Goal: Task Accomplishment & Management: Manage account settings

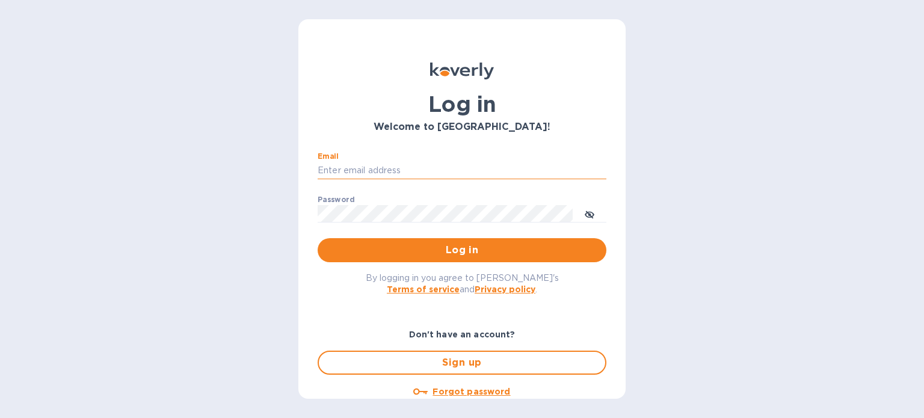
drag, startPoint x: 0, startPoint y: 0, endPoint x: 451, endPoint y: 170, distance: 481.9
click at [451, 170] on input "Email" at bounding box center [462, 171] width 289 height 18
click at [704, 146] on div "Log in Welcome to [GEOGRAPHIC_DATA]! Email ​ Password ​ Log in By logging in yo…" at bounding box center [462, 209] width 924 height 418
click at [441, 171] on input "Email" at bounding box center [462, 171] width 289 height 18
type input "[PERSON_NAME][EMAIL_ADDRESS][DOMAIN_NAME]"
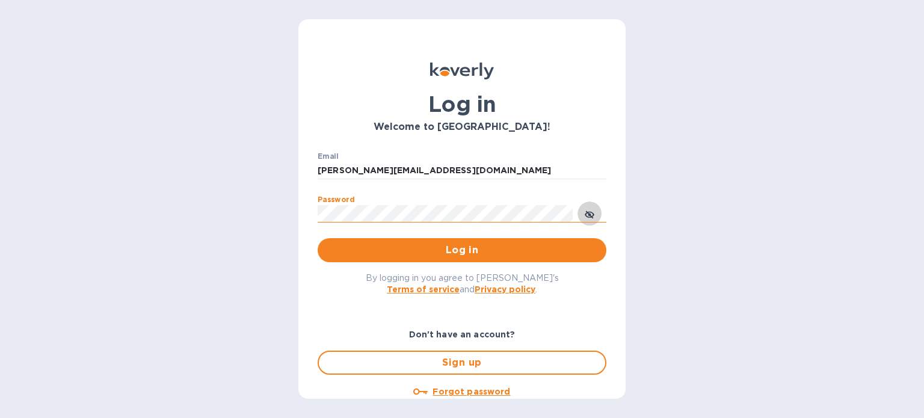
click at [591, 214] on icon "toggle password visibility" at bounding box center [590, 215] width 10 height 10
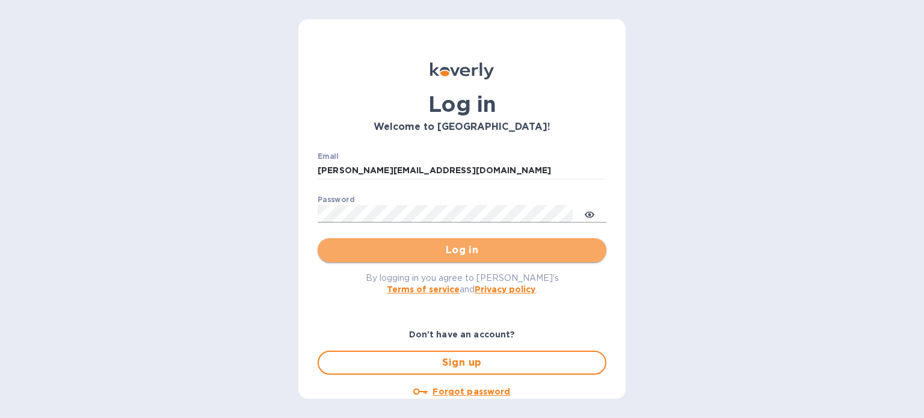
click at [502, 254] on span "Log in" at bounding box center [461, 250] width 269 height 14
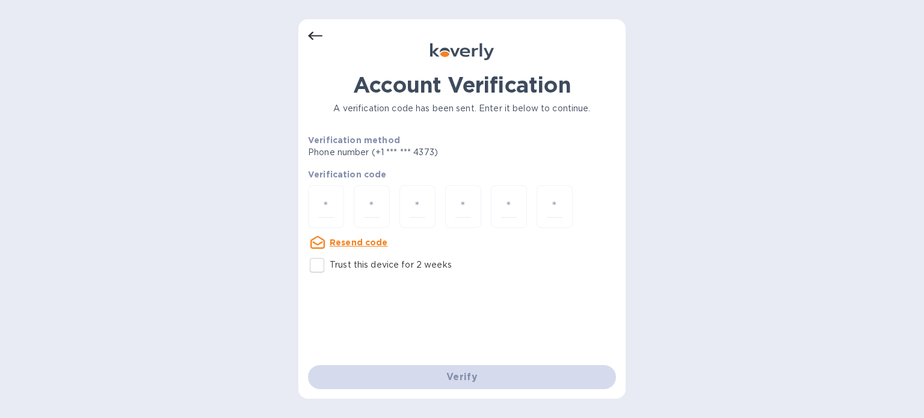
click at [316, 262] on input "Trust this device for 2 weeks" at bounding box center [316, 265] width 25 height 25
checkbox input "true"
click at [329, 204] on input "number" at bounding box center [326, 206] width 16 height 22
type input "2"
type input "5"
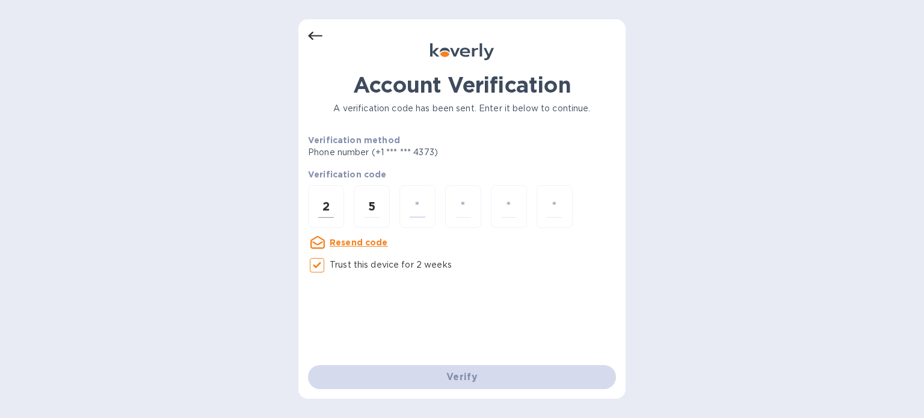
type input "2"
type input "3"
type input "7"
type input "5"
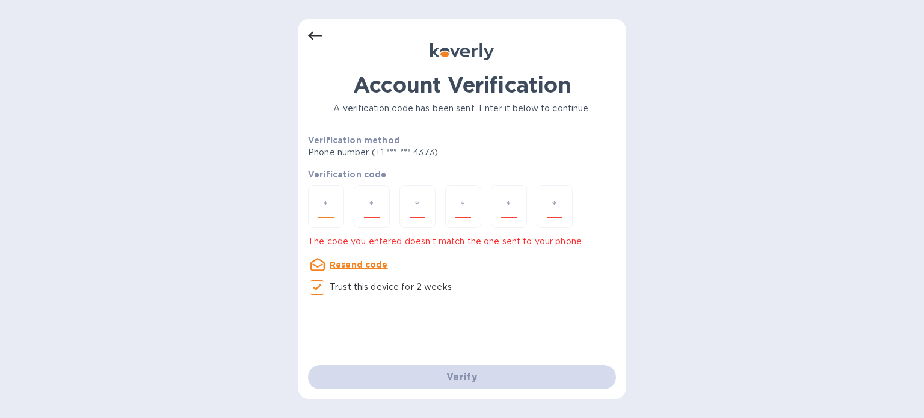
click at [329, 199] on input "number" at bounding box center [326, 206] width 16 height 22
type input "2"
type input "8"
type input "2"
type input "3"
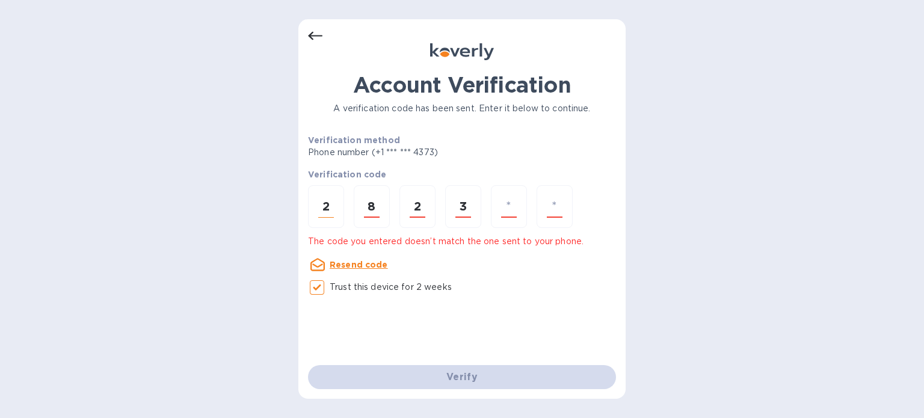
type input "7"
type input "5"
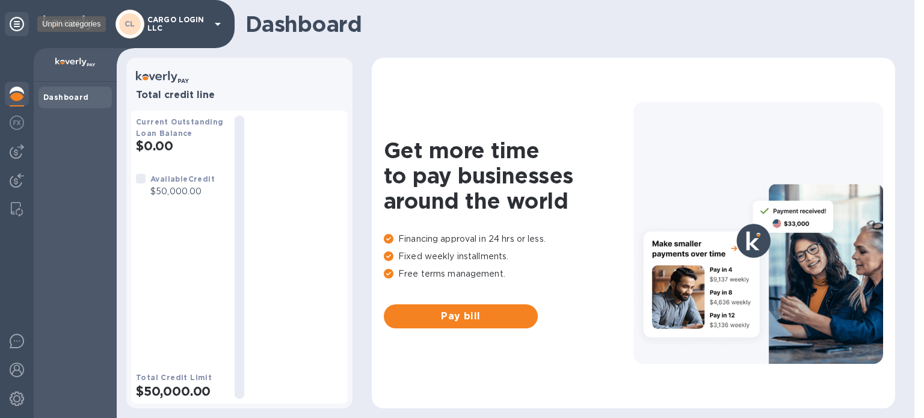
click at [17, 25] on icon at bounding box center [17, 24] width 14 height 14
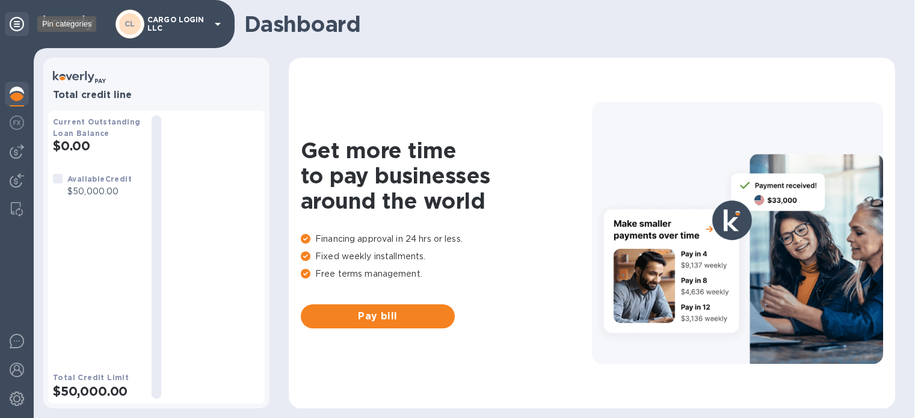
click at [17, 25] on icon at bounding box center [17, 24] width 14 height 14
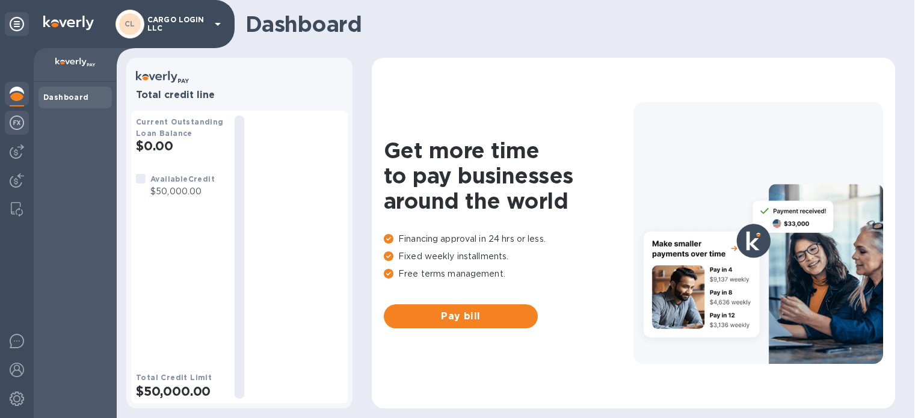
click at [19, 121] on img at bounding box center [17, 122] width 14 height 14
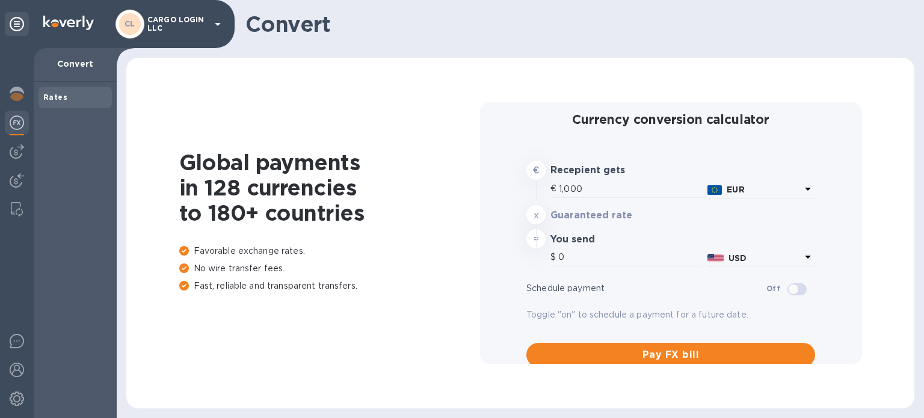
type input "1,178.08"
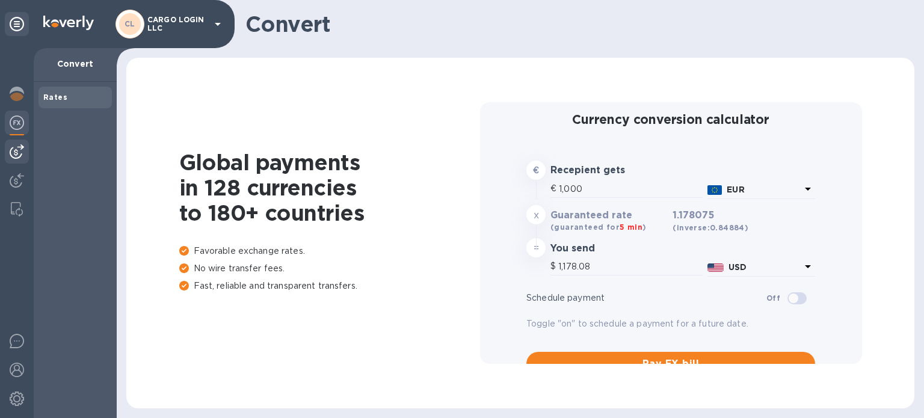
click at [12, 153] on img at bounding box center [17, 151] width 14 height 14
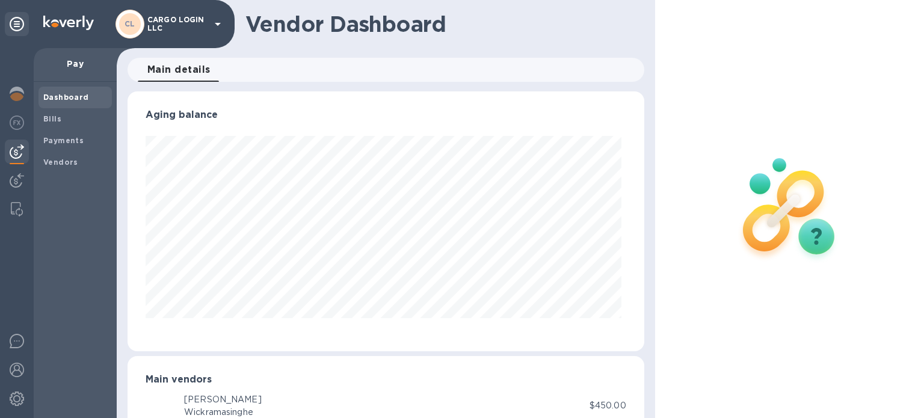
scroll to position [260, 512]
click at [15, 179] on img at bounding box center [17, 180] width 14 height 14
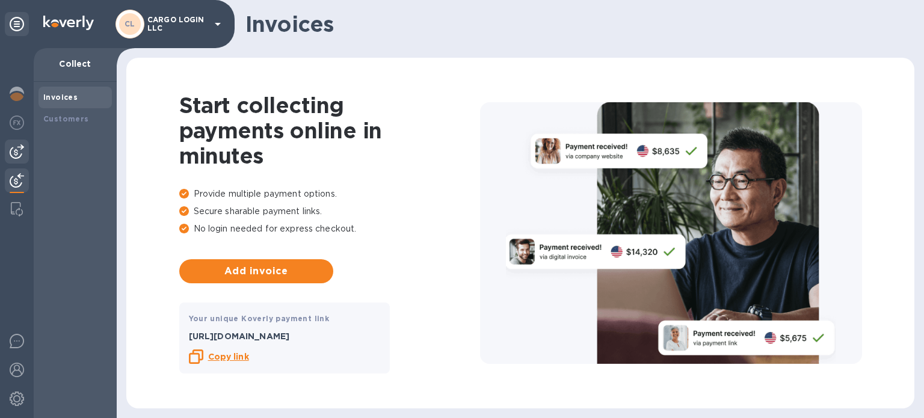
click at [16, 155] on img at bounding box center [17, 151] width 14 height 14
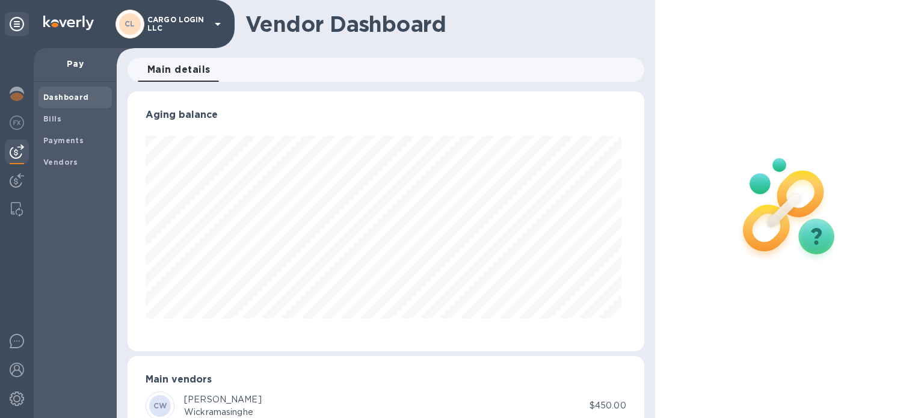
scroll to position [260, 512]
click at [19, 211] on img at bounding box center [17, 209] width 12 height 14
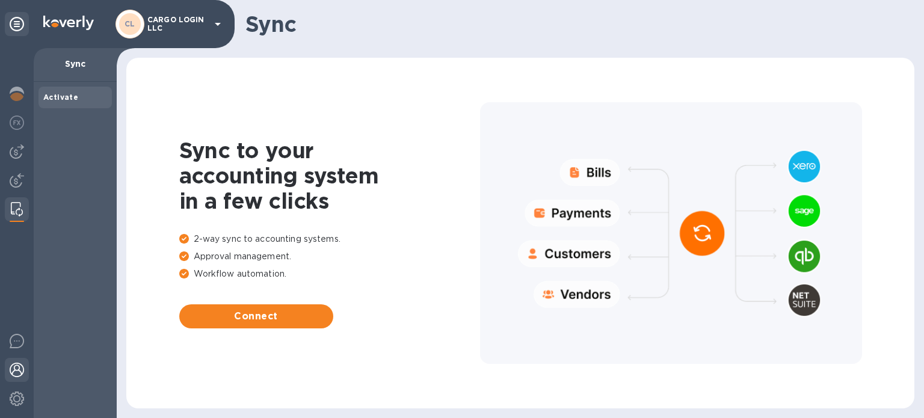
click at [16, 366] on img at bounding box center [17, 370] width 14 height 14
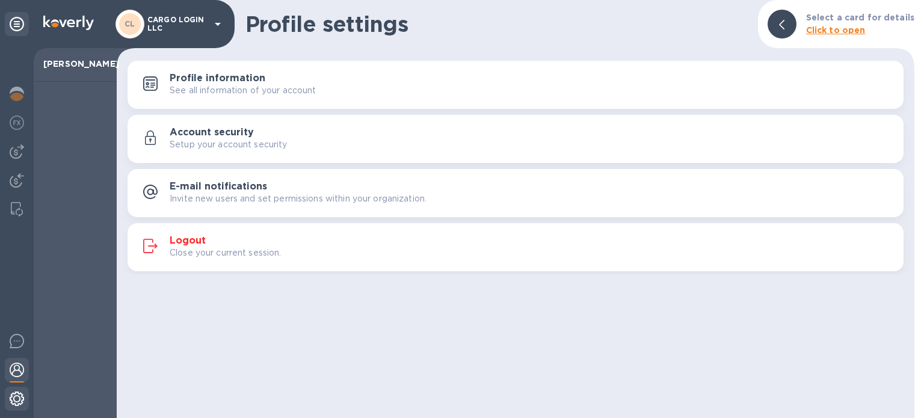
click at [17, 396] on img at bounding box center [17, 399] width 14 height 14
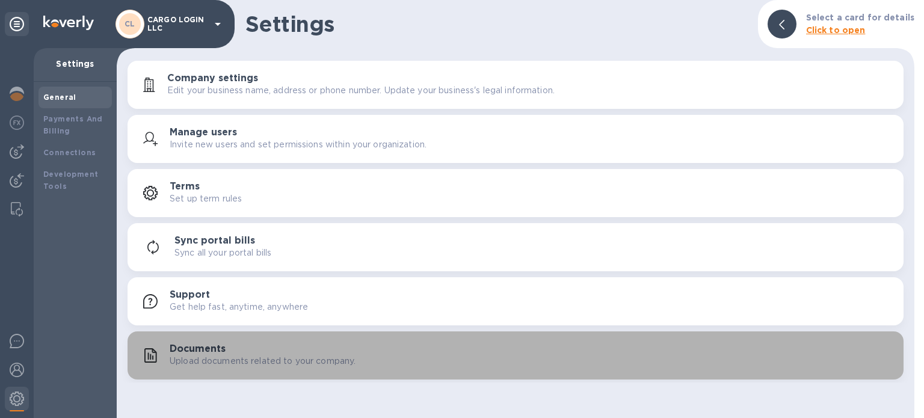
click at [240, 361] on p "Upload documents related to your company." at bounding box center [263, 361] width 186 height 13
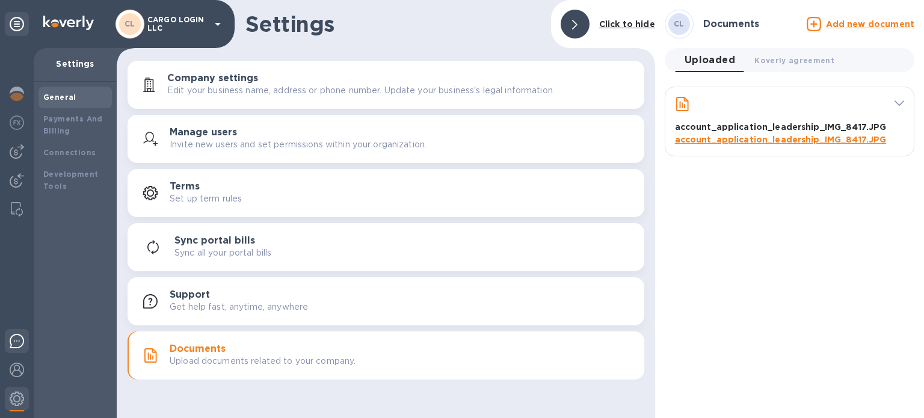
click at [18, 340] on img at bounding box center [17, 341] width 14 height 14
click at [75, 126] on div "Payments And Billing" at bounding box center [75, 125] width 64 height 24
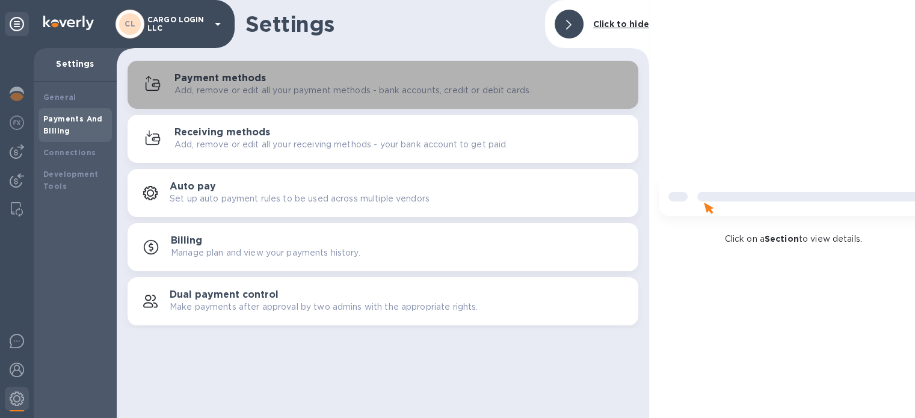
click at [330, 84] on div "Payment methods Add, remove or edit all your payment methods - bank accounts, c…" at bounding box center [401, 85] width 454 height 24
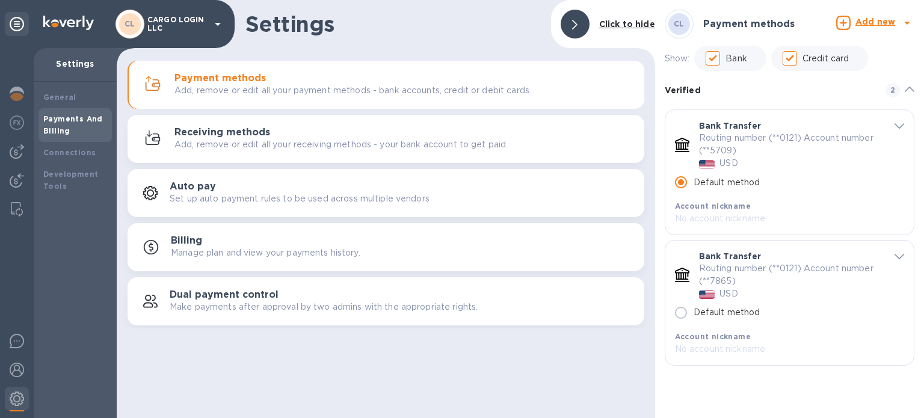
click at [503, 26] on h1 "Settings" at bounding box center [393, 23] width 296 height 25
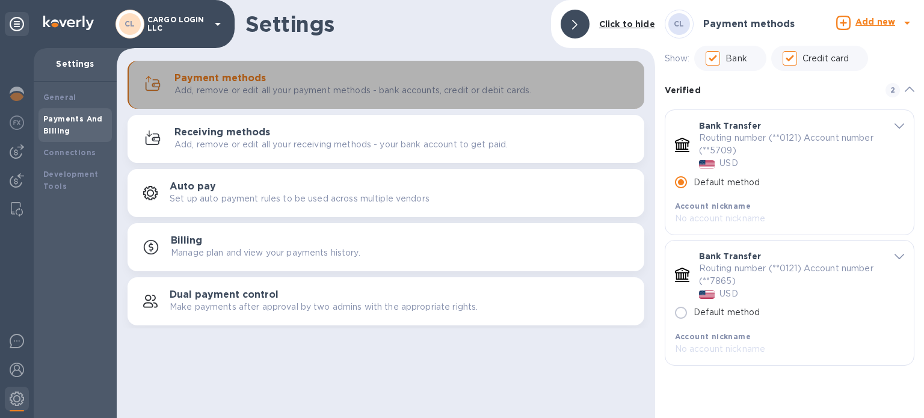
click at [269, 90] on p "Add, remove or edit all your payment methods - bank accounts, credit or debit c…" at bounding box center [352, 90] width 357 height 13
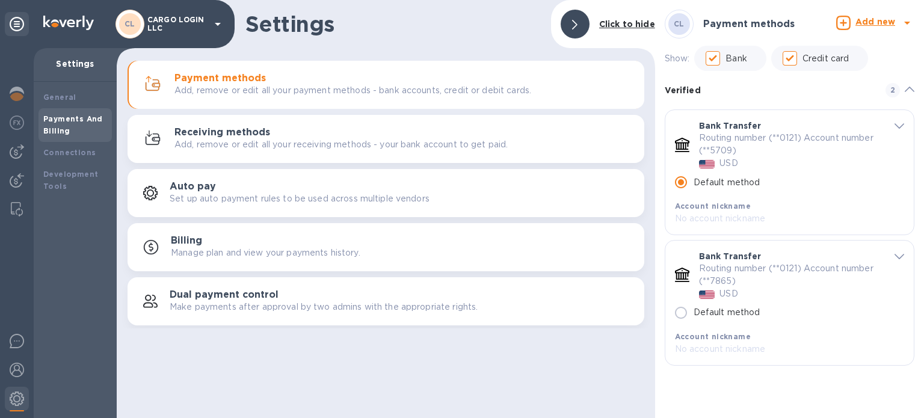
click at [220, 26] on icon at bounding box center [217, 24] width 14 height 14
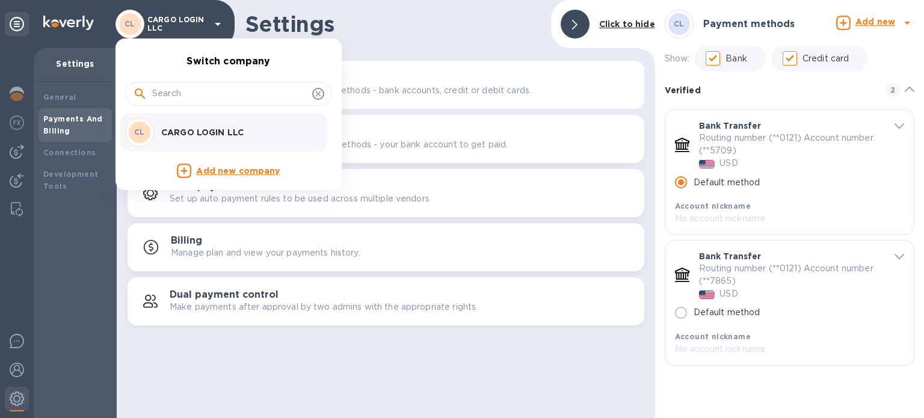
click at [451, 34] on div at bounding box center [462, 209] width 924 height 418
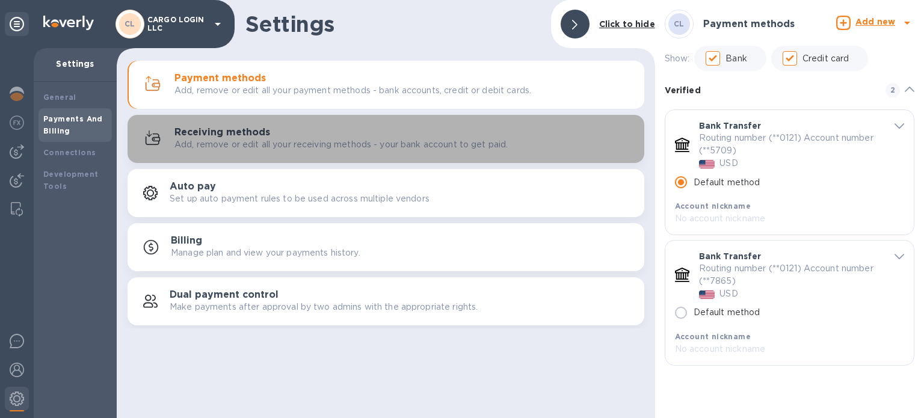
click at [322, 144] on p "Add, remove or edit all your receiving methods - your bank account to get paid." at bounding box center [340, 144] width 333 height 13
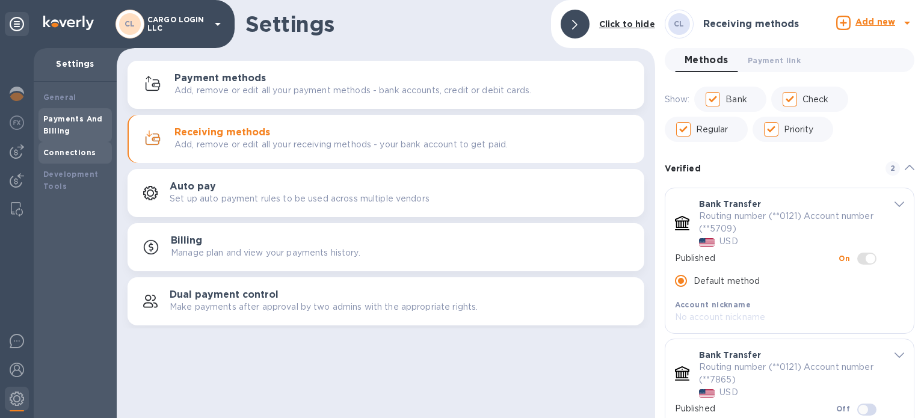
click at [70, 156] on b "Connections" at bounding box center [69, 152] width 52 height 9
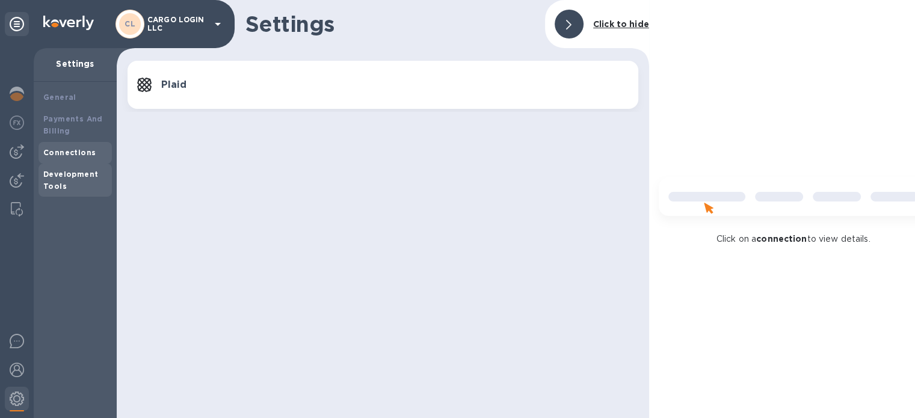
click at [63, 176] on b "Development Tools" at bounding box center [70, 180] width 55 height 21
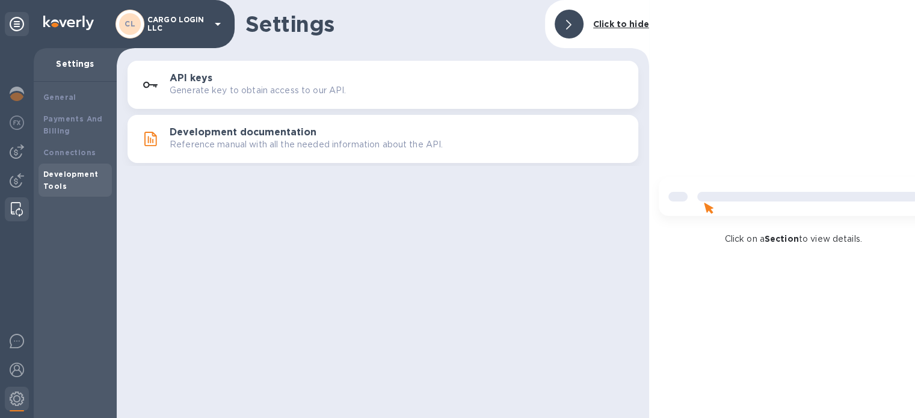
click at [14, 209] on img at bounding box center [17, 209] width 12 height 14
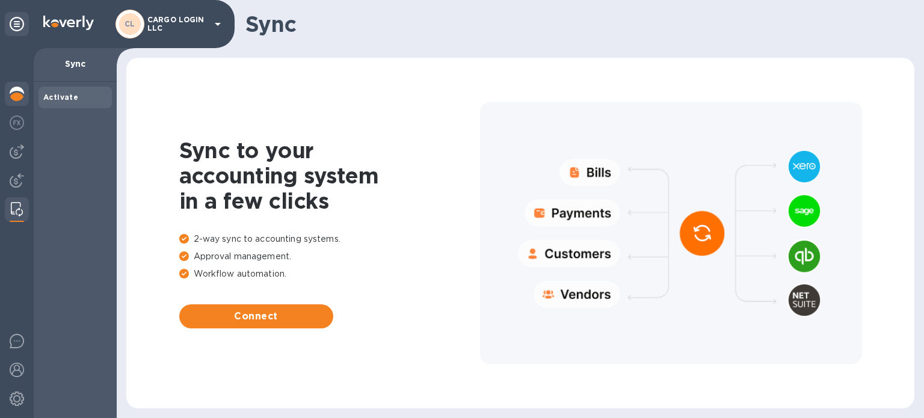
click at [19, 96] on img at bounding box center [17, 94] width 14 height 14
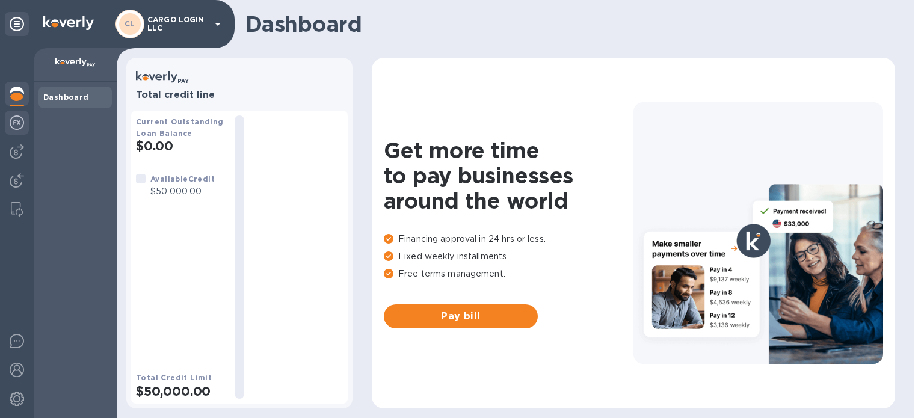
click at [14, 127] on img at bounding box center [17, 122] width 14 height 14
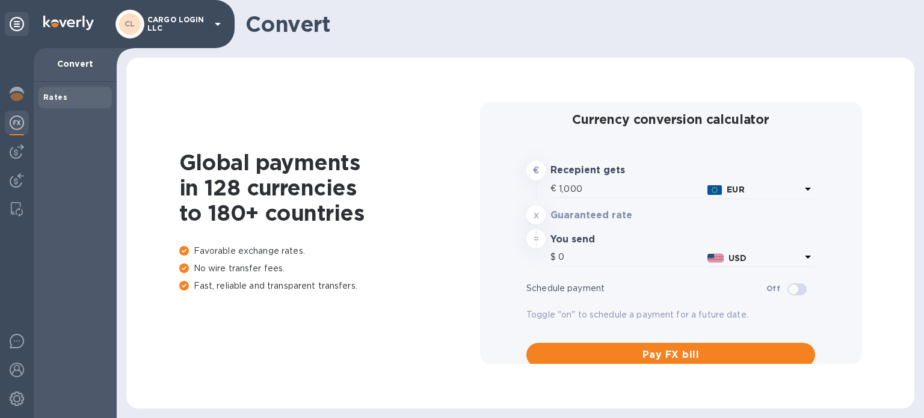
type input "1,177.37"
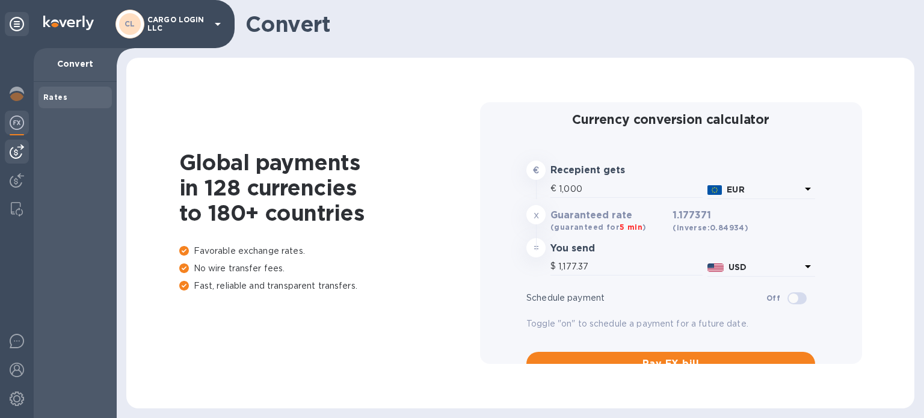
click at [17, 151] on img at bounding box center [17, 151] width 14 height 14
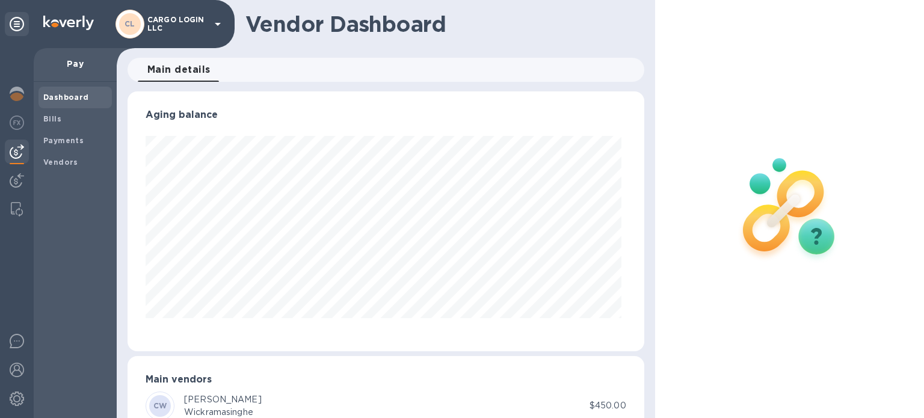
scroll to position [38, 0]
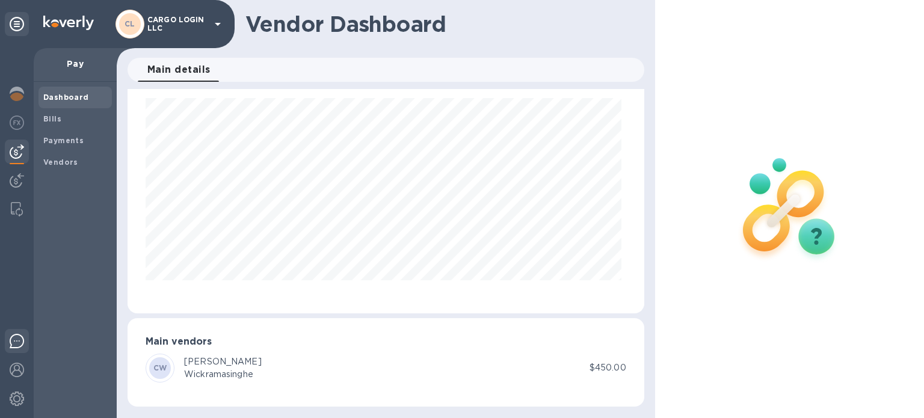
click at [17, 337] on img at bounding box center [17, 341] width 14 height 14
click at [68, 138] on b "Payments" at bounding box center [63, 140] width 40 height 9
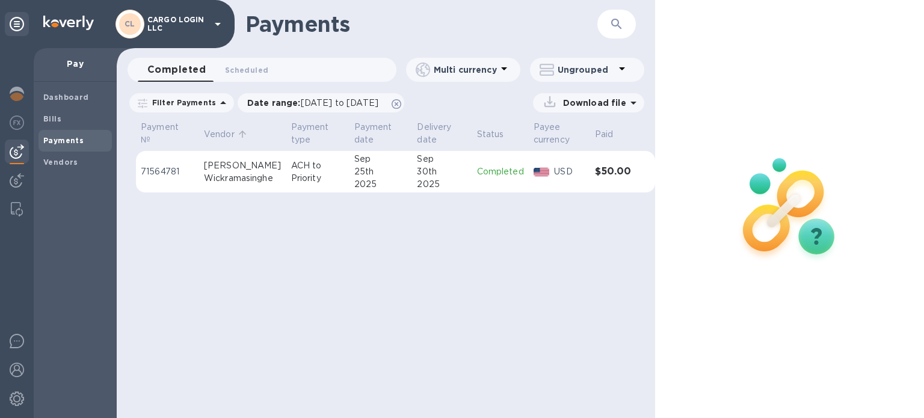
click at [220, 137] on p "Vendor" at bounding box center [219, 134] width 31 height 13
click at [82, 164] on span "Vendors" at bounding box center [75, 162] width 64 height 12
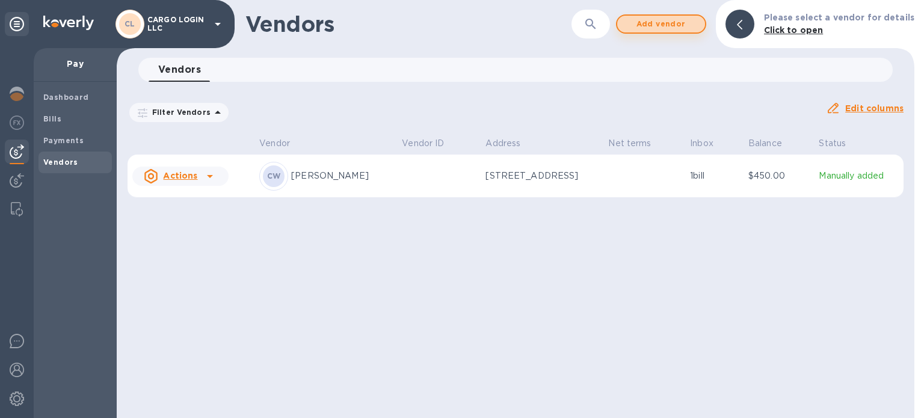
click at [674, 25] on span "Add vendor" at bounding box center [661, 24] width 69 height 14
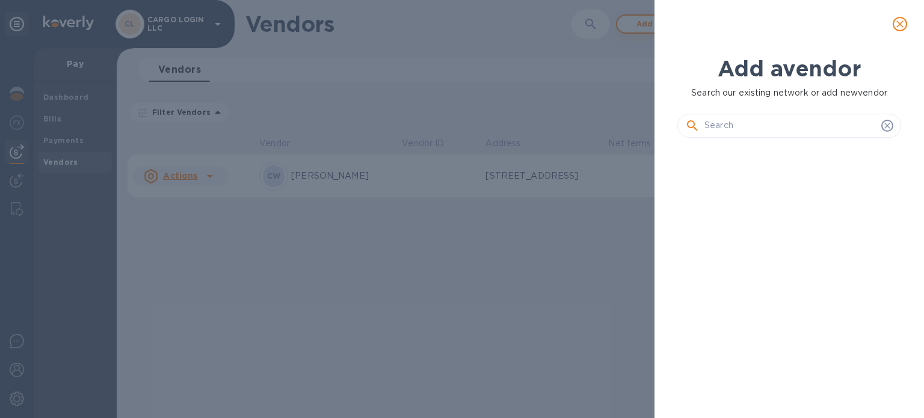
scroll to position [230, 229]
click at [763, 121] on input "text" at bounding box center [790, 126] width 172 height 18
click at [888, 124] on icon at bounding box center [887, 126] width 10 height 10
click at [813, 126] on input "text" at bounding box center [790, 126] width 172 height 18
click at [736, 121] on input "text" at bounding box center [790, 126] width 172 height 18
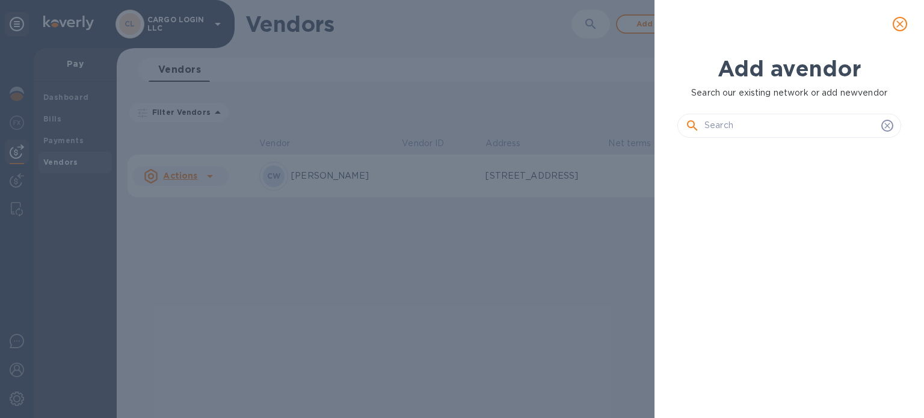
paste input "Sussan Blesinca [PERSON_NAME]"
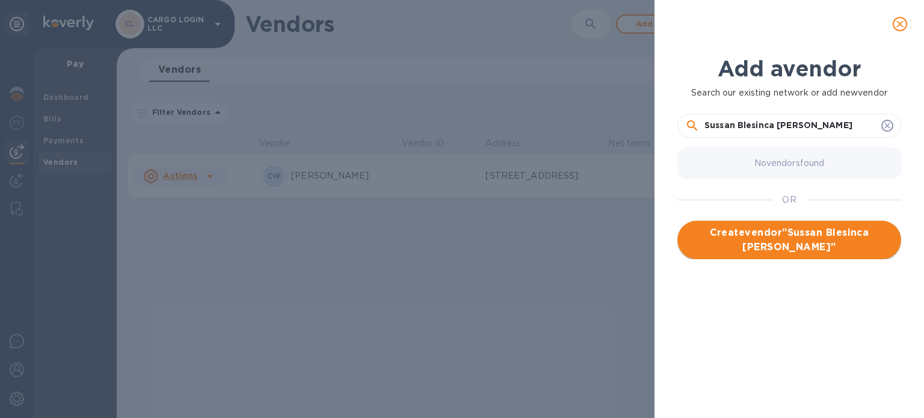
type input "Sussan Blesinca [PERSON_NAME]"
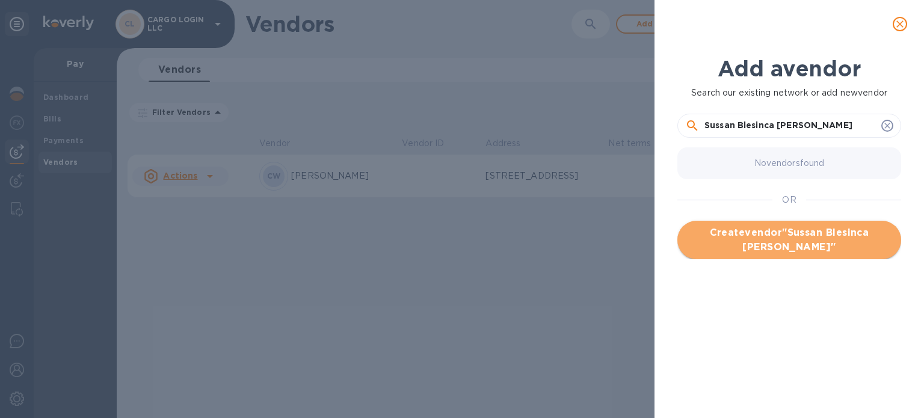
click at [787, 240] on span "Create vendor " Sussan Blesinca [PERSON_NAME] "" at bounding box center [789, 240] width 204 height 29
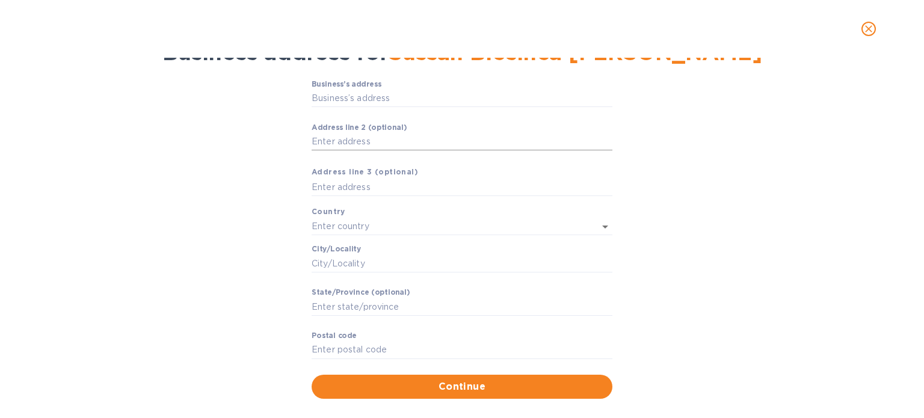
scroll to position [0, 0]
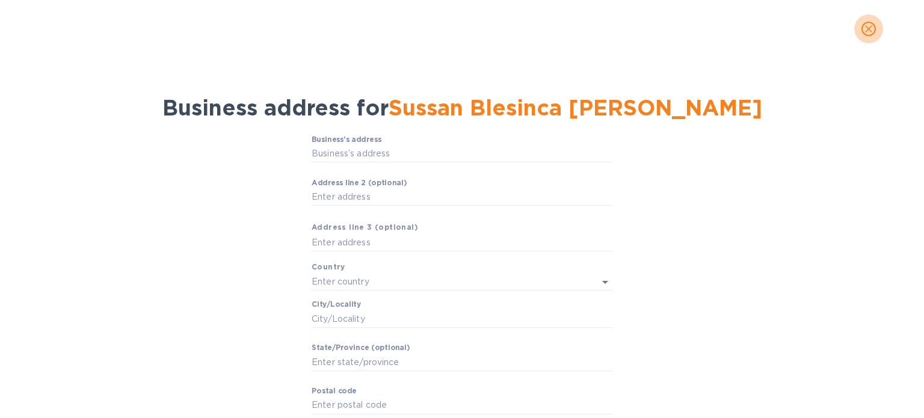
click at [870, 23] on icon "close" at bounding box center [868, 29] width 12 height 12
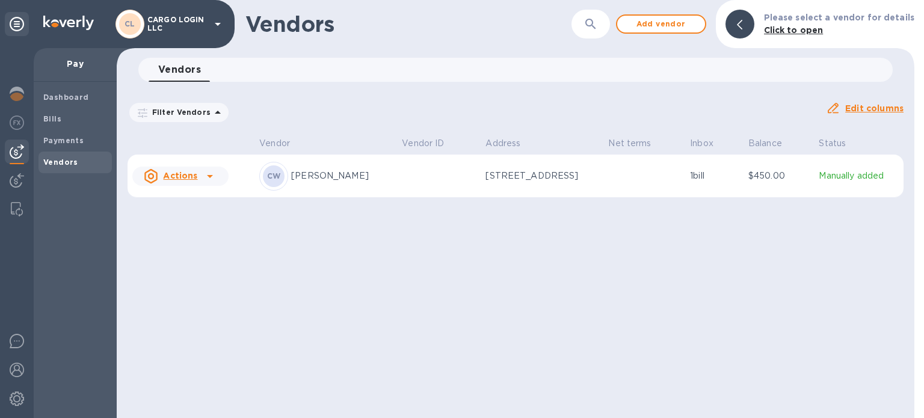
click at [545, 178] on p "[STREET_ADDRESS]" at bounding box center [541, 176] width 113 height 13
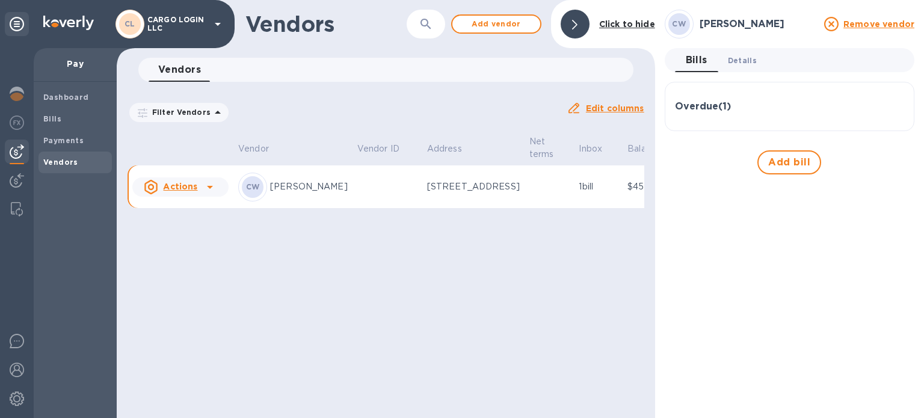
click at [743, 58] on span "Details 0" at bounding box center [742, 60] width 29 height 13
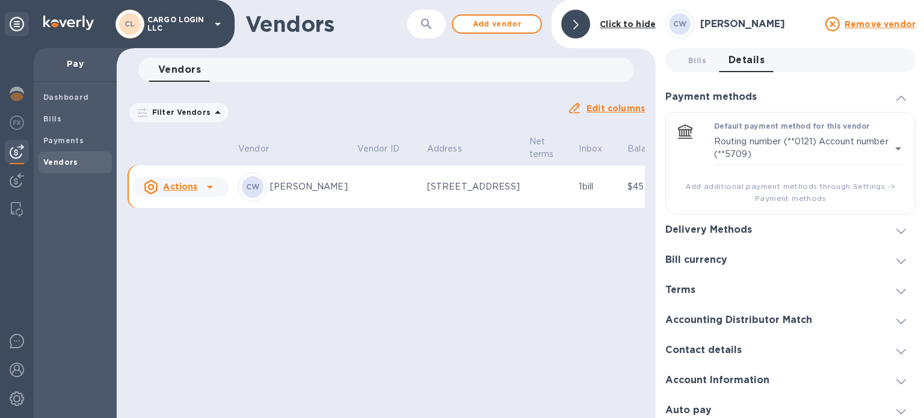
scroll to position [7, 0]
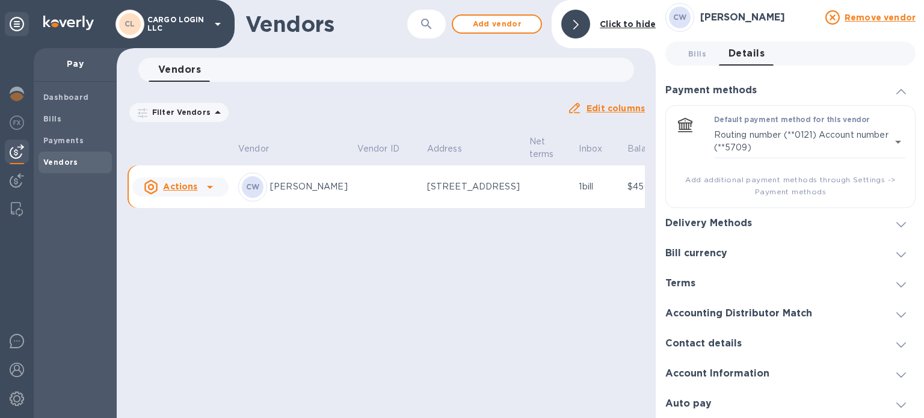
click at [759, 371] on h3 "Account Information" at bounding box center [717, 373] width 104 height 11
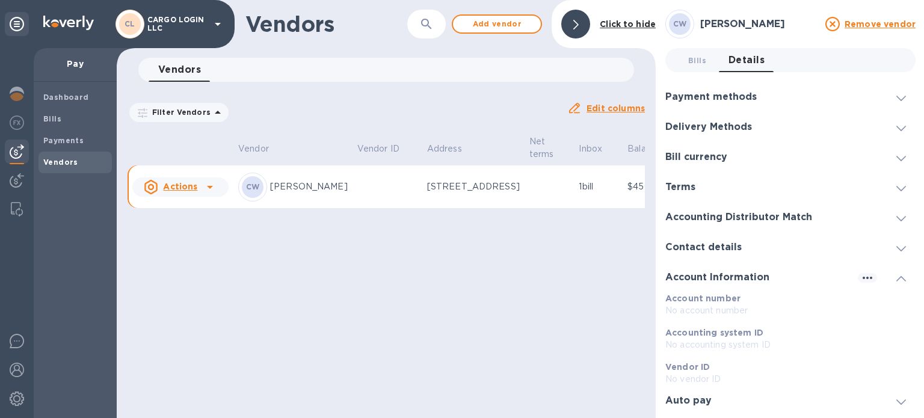
click at [782, 102] on div "Payment methods" at bounding box center [790, 97] width 250 height 30
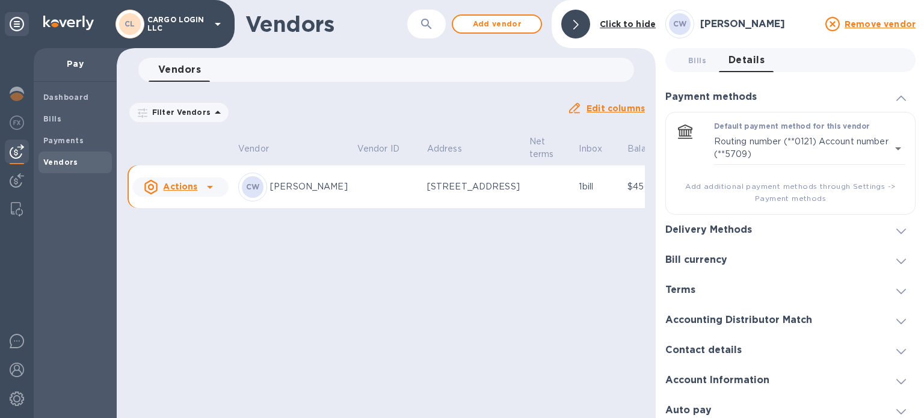
click at [758, 264] on div "Bill currency" at bounding box center [790, 260] width 250 height 30
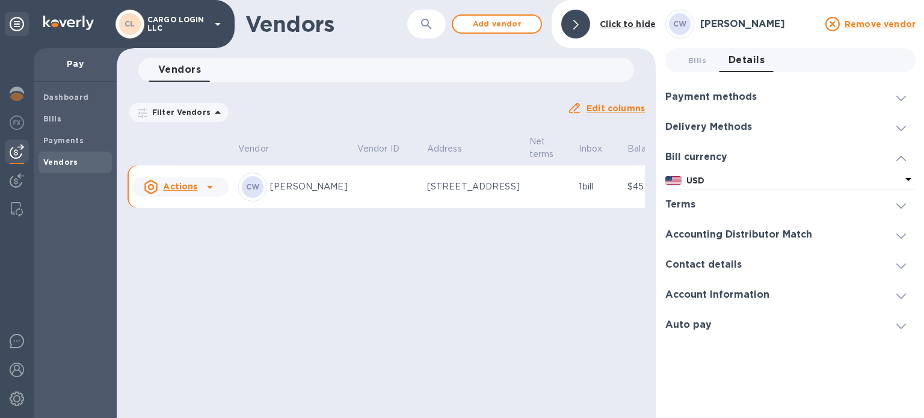
click at [71, 168] on div "Vendors" at bounding box center [74, 163] width 73 height 22
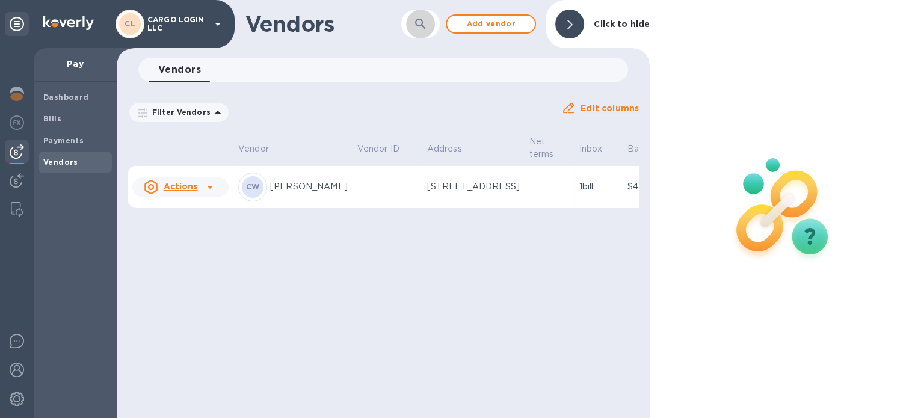
click at [425, 19] on icon "button" at bounding box center [420, 24] width 14 height 14
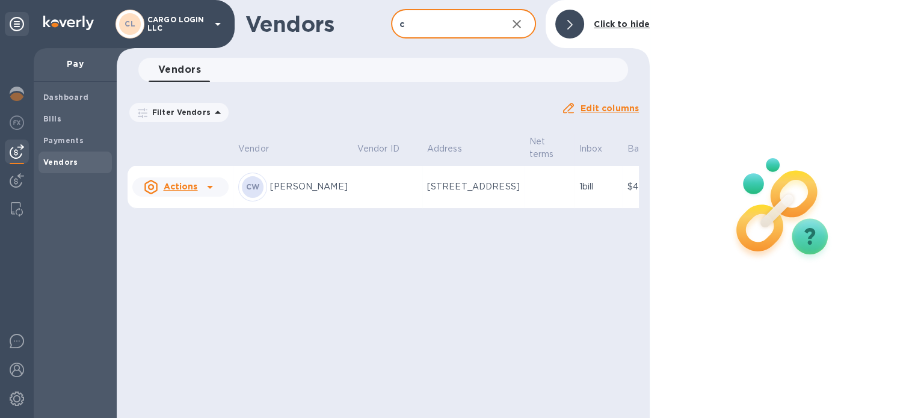
type input "c"
click at [447, 189] on p "[STREET_ADDRESS]" at bounding box center [473, 186] width 93 height 13
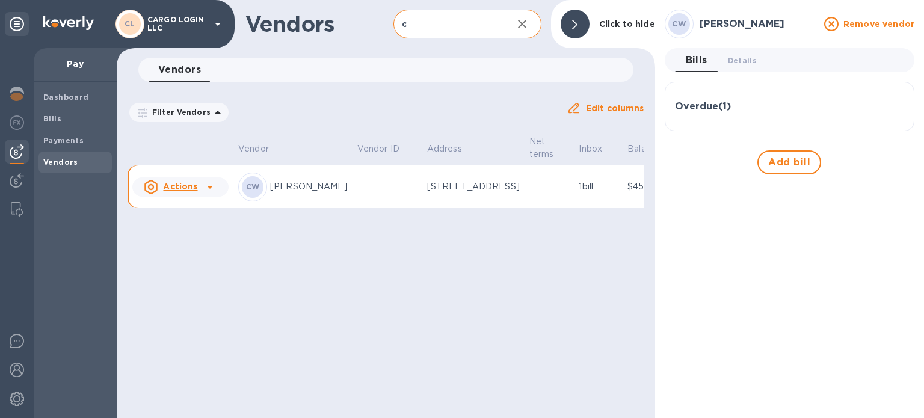
click at [693, 103] on h3 "Overdue ( 1 )" at bounding box center [703, 106] width 56 height 11
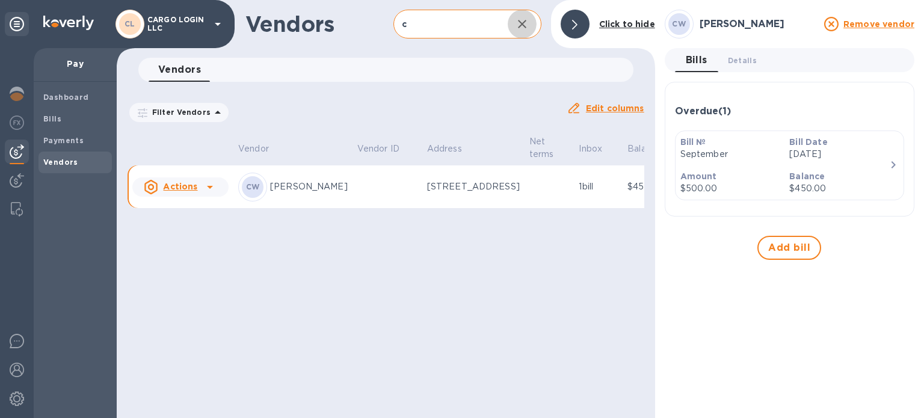
click at [523, 26] on icon "button" at bounding box center [522, 24] width 14 height 14
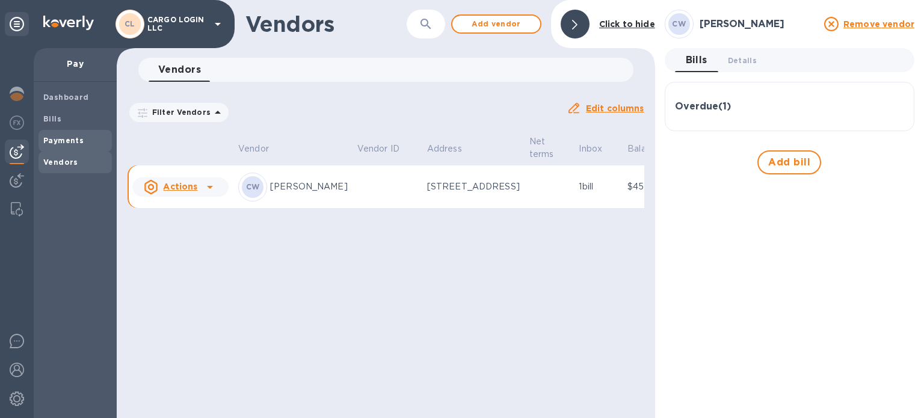
click at [70, 143] on b "Payments" at bounding box center [63, 140] width 40 height 9
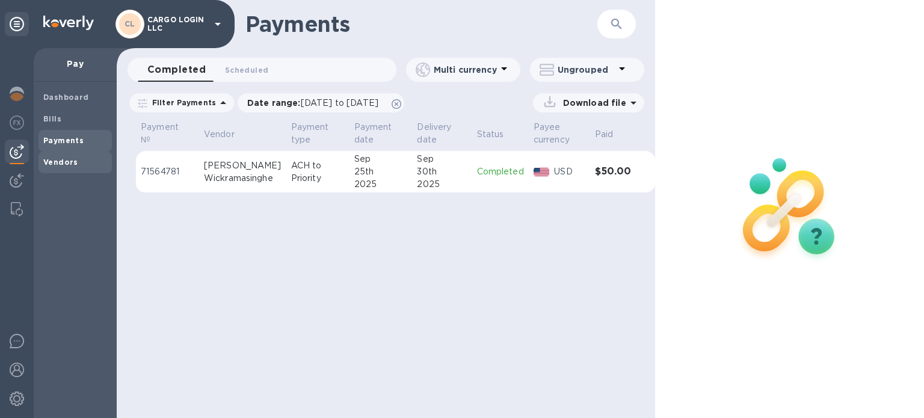
click at [82, 163] on span "Vendors" at bounding box center [75, 162] width 64 height 12
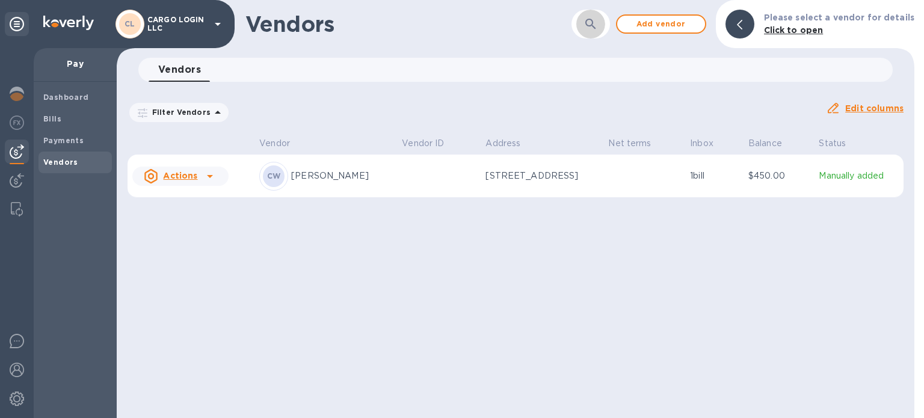
click at [597, 23] on icon "button" at bounding box center [590, 24] width 14 height 14
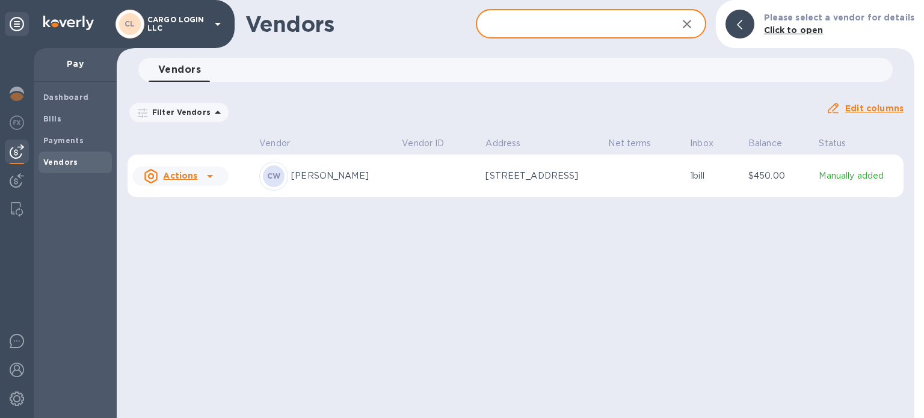
click at [589, 23] on input "text" at bounding box center [572, 24] width 192 height 29
click at [555, 175] on p "[STREET_ADDRESS]" at bounding box center [541, 176] width 113 height 13
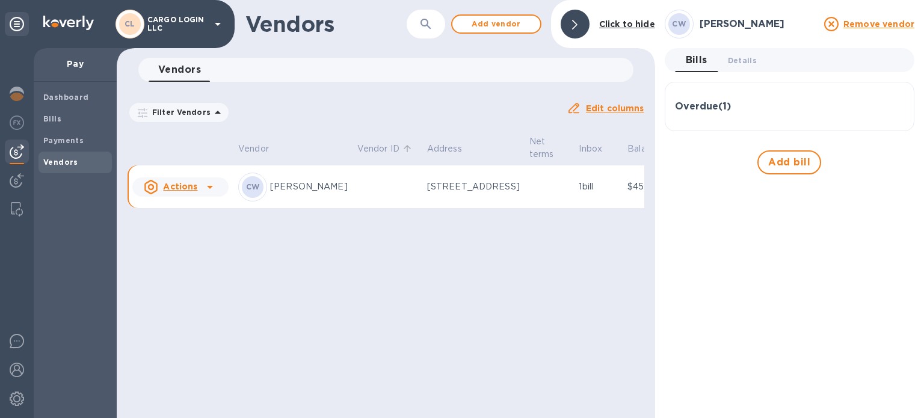
click at [377, 150] on p "Vendor ID" at bounding box center [378, 149] width 42 height 13
click at [431, 149] on p "Address" at bounding box center [444, 149] width 35 height 13
click at [253, 146] on p "Vendor" at bounding box center [253, 149] width 31 height 13
click at [216, 194] on icon at bounding box center [210, 187] width 14 height 14
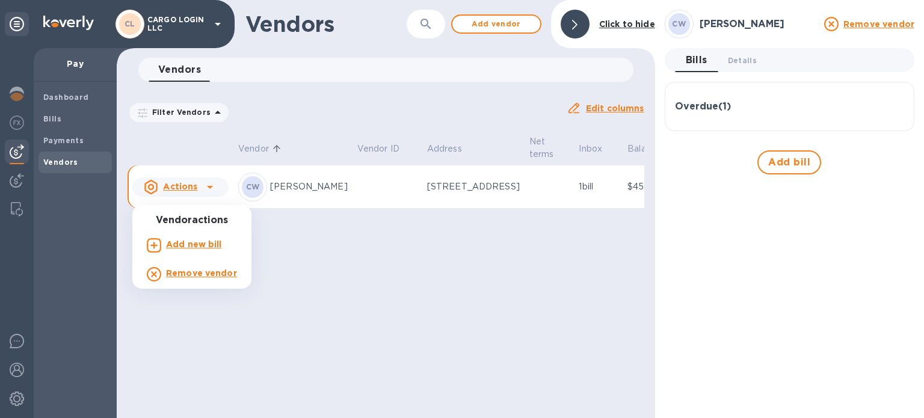
click at [374, 313] on div at bounding box center [462, 209] width 924 height 418
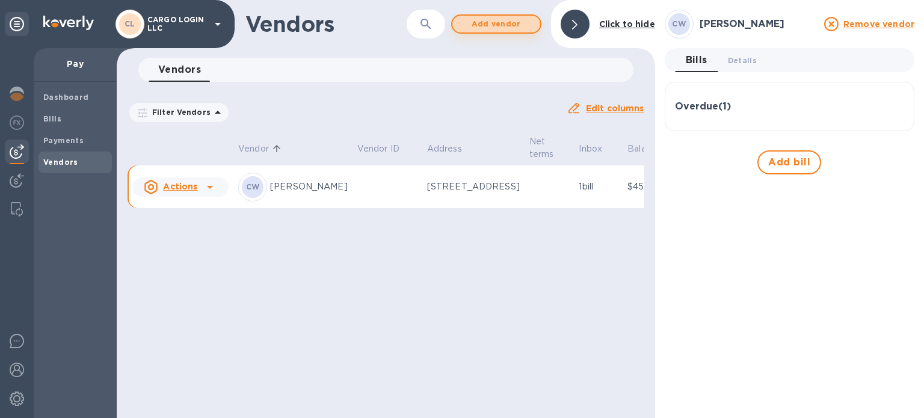
click at [496, 23] on span "Add vendor" at bounding box center [496, 24] width 69 height 14
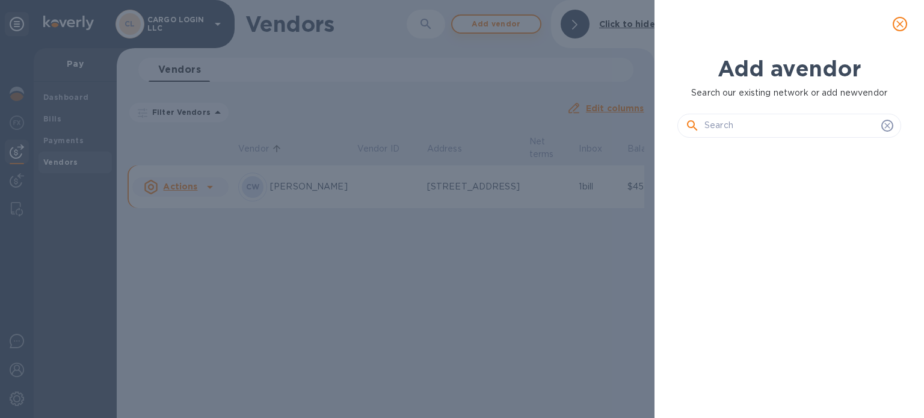
scroll to position [230, 229]
click at [744, 129] on input "text" at bounding box center [790, 126] width 172 height 18
paste input "Sussan Blesinca [PERSON_NAME]"
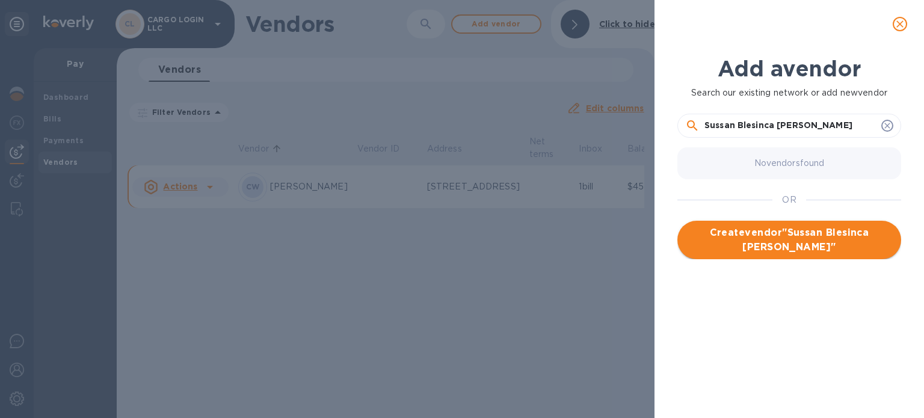
type input "Sussan Blesinca [PERSON_NAME]"
click at [776, 239] on span "Create vendor " Sussan Blesinca [PERSON_NAME] "" at bounding box center [789, 240] width 204 height 29
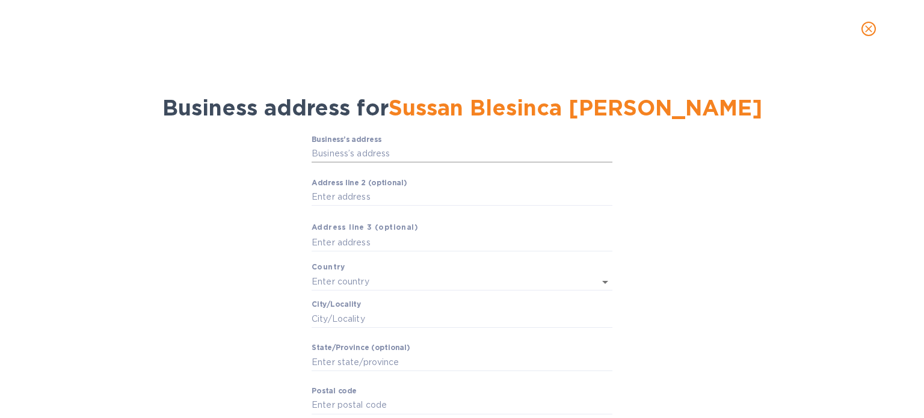
click at [402, 149] on input "Business’s аddress" at bounding box center [462, 154] width 301 height 18
click at [427, 317] on input "Сity/Locаlity" at bounding box center [462, 319] width 301 height 18
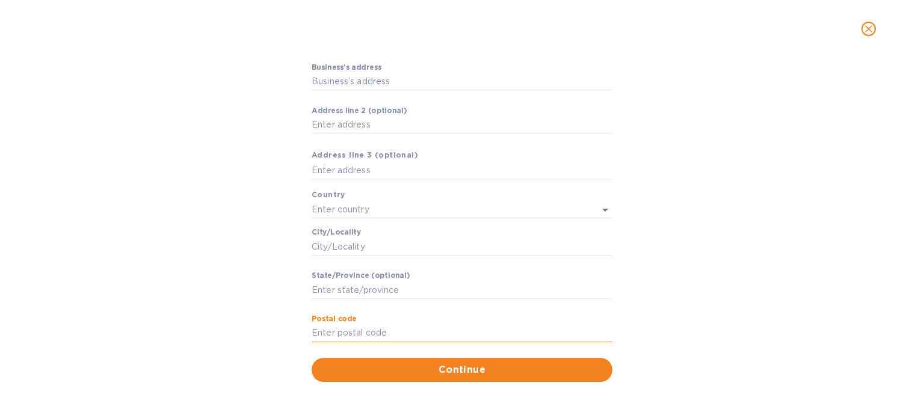
click at [382, 328] on input "Pоstal cоde" at bounding box center [462, 333] width 301 height 18
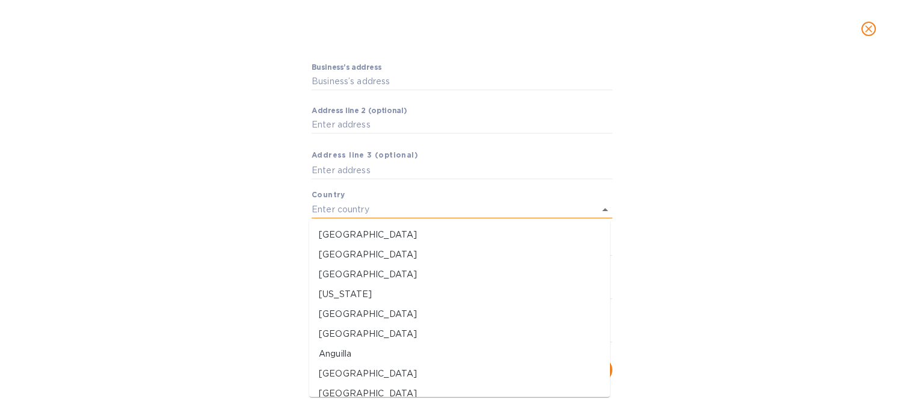
click at [574, 209] on input "text" at bounding box center [445, 209] width 267 height 17
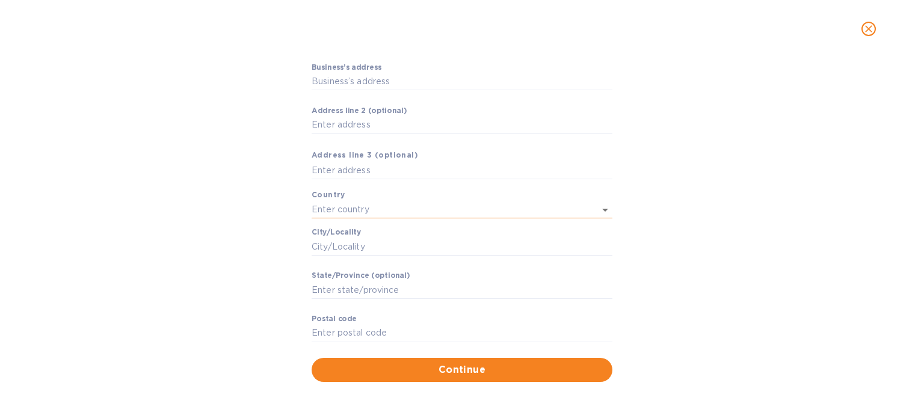
click at [574, 209] on input "text" at bounding box center [445, 209] width 267 height 17
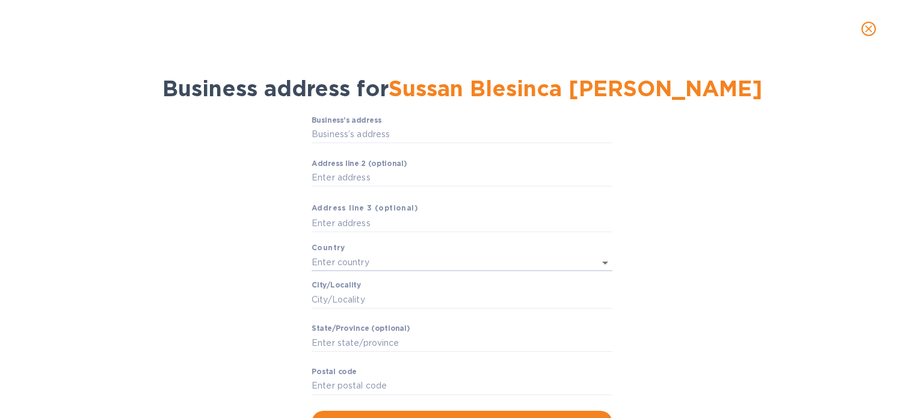
scroll to position [0, 0]
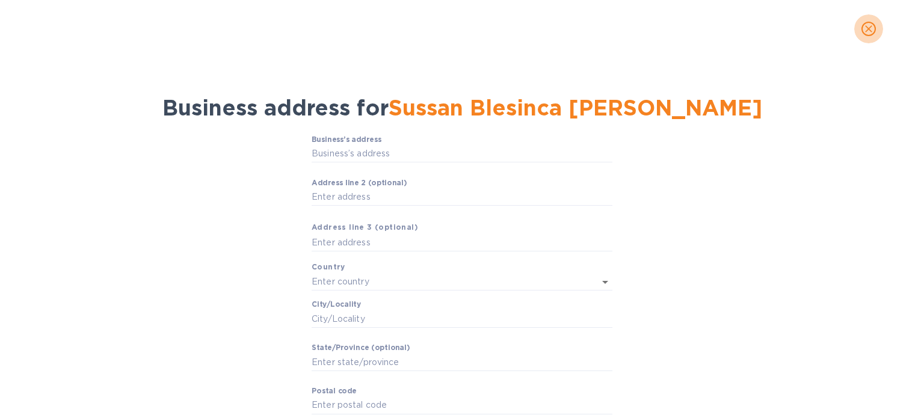
click at [871, 28] on icon "close" at bounding box center [868, 29] width 12 height 12
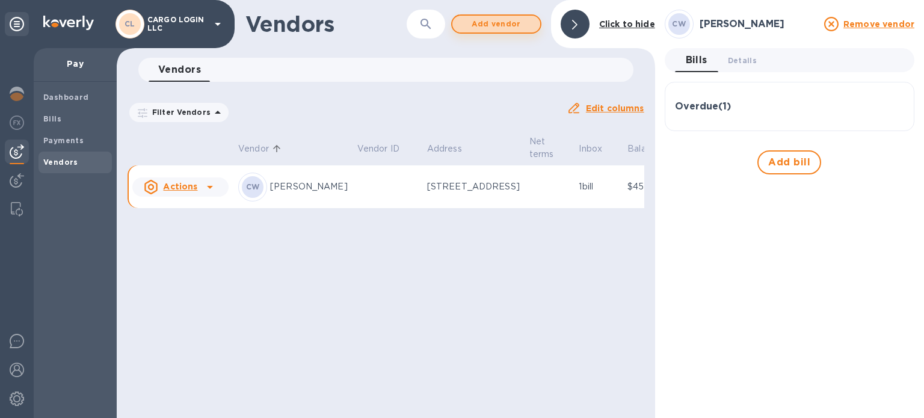
click at [505, 23] on span "Add vendor" at bounding box center [496, 24] width 69 height 14
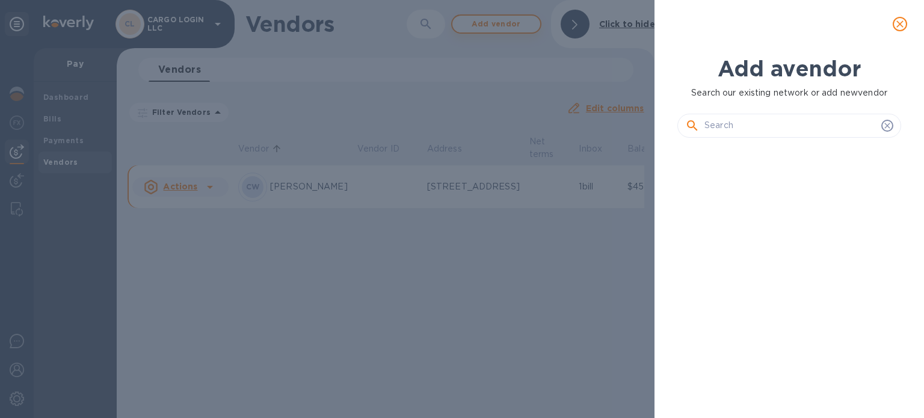
scroll to position [230, 229]
click at [712, 121] on input "text" at bounding box center [790, 126] width 172 height 18
paste input "Sussan Blesinca [PERSON_NAME]"
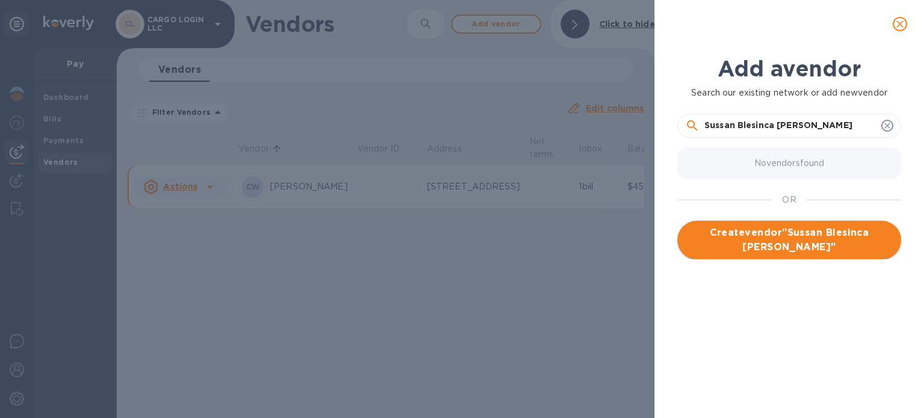
type input "Sussan Blesinca [PERSON_NAME]"
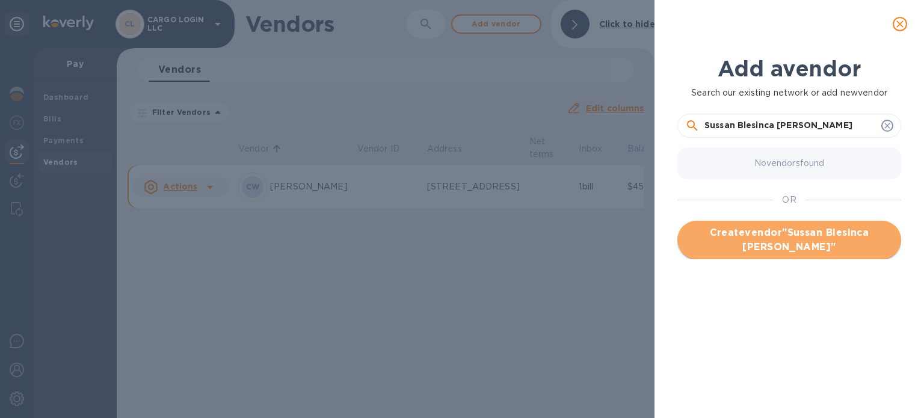
click at [752, 236] on span "Create vendor " Sussan Blesinca [PERSON_NAME] "" at bounding box center [789, 240] width 204 height 29
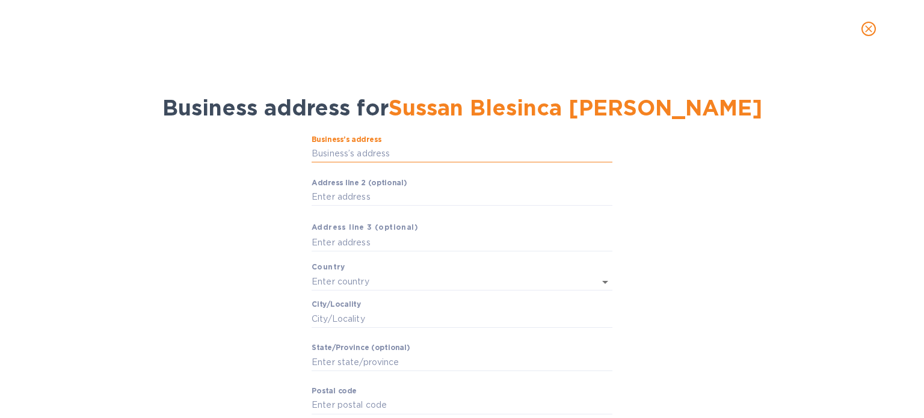
click at [464, 149] on input "Business’s аddress" at bounding box center [462, 154] width 301 height 18
paste input "No.44/2/1"
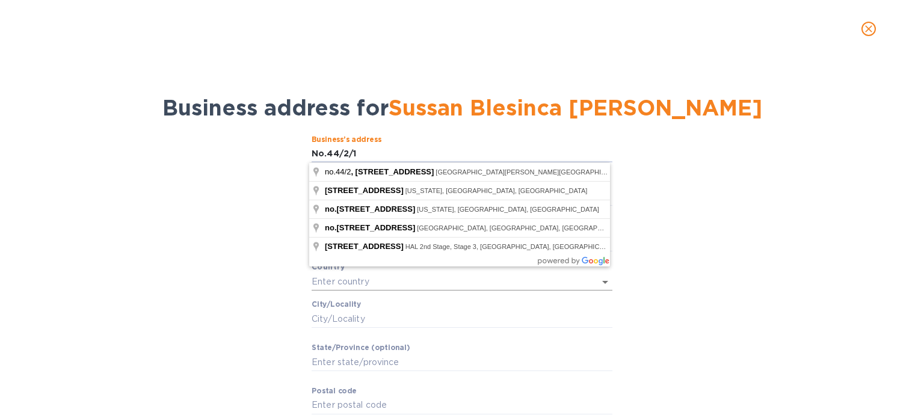
type input "No.44/2/1"
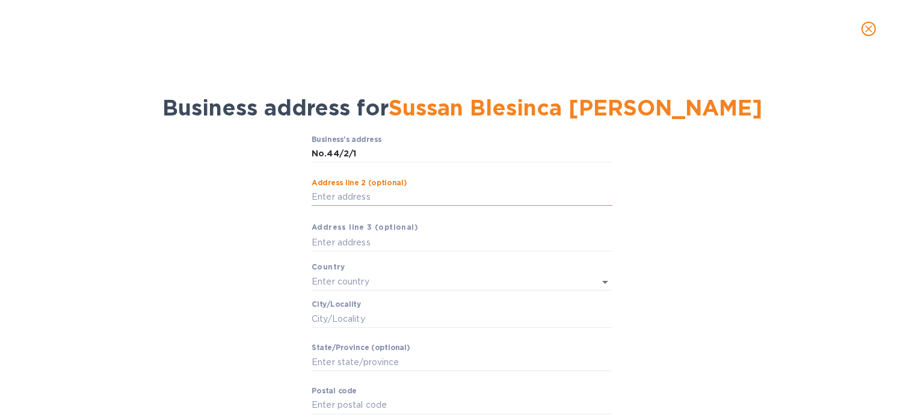
paste input "Udammita Road"
click at [381, 195] on input "[GEOGRAPHIC_DATA]" at bounding box center [462, 197] width 301 height 18
type input "UDAMMITA ROAD"
click at [381, 244] on input "text" at bounding box center [462, 242] width 301 height 18
paste input "Raddoluwa"
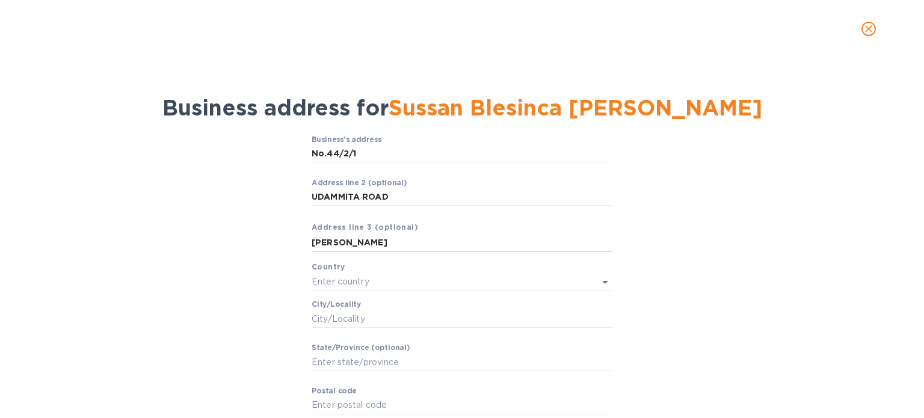
click at [361, 240] on input "[PERSON_NAME]" at bounding box center [462, 242] width 301 height 18
type input "RADDOLUWA"
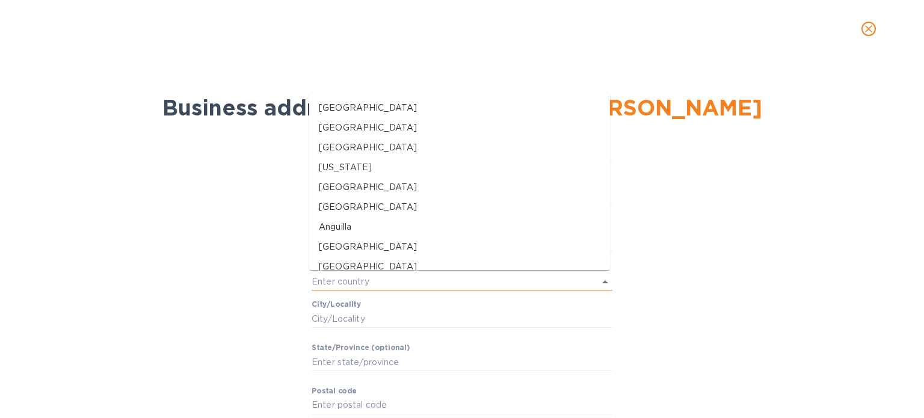
click at [446, 282] on input "text" at bounding box center [445, 281] width 267 height 17
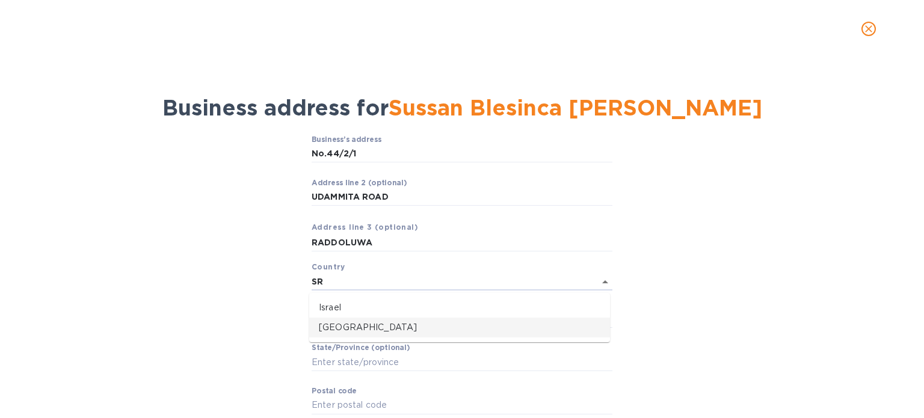
click at [399, 329] on p "[GEOGRAPHIC_DATA]" at bounding box center [459, 327] width 281 height 13
type input "[GEOGRAPHIC_DATA]"
click at [435, 310] on input "Сity/Locаlity" at bounding box center [462, 316] width 301 height 18
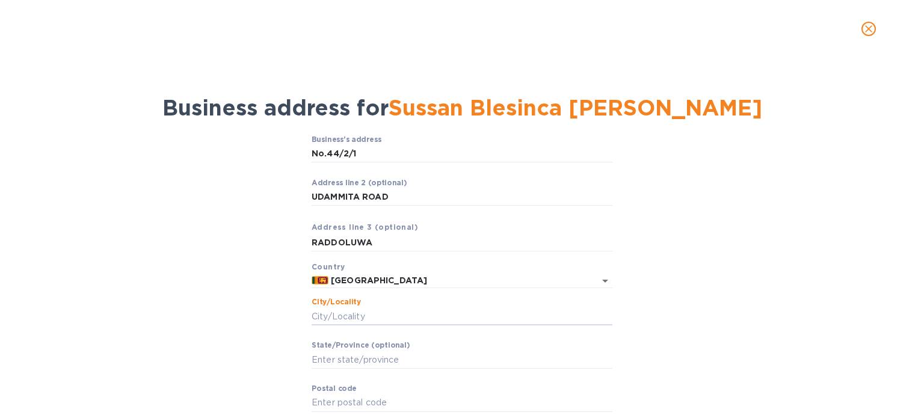
paste input "Seeduwa"
click at [354, 315] on input "Seeduwa SEEDUWA" at bounding box center [462, 316] width 301 height 18
click at [350, 315] on input "Seeduwa SEEDUWA" at bounding box center [462, 316] width 301 height 18
type input "SEEDUWA"
click at [387, 360] on input "Stаte/Province (optional)" at bounding box center [462, 360] width 301 height 18
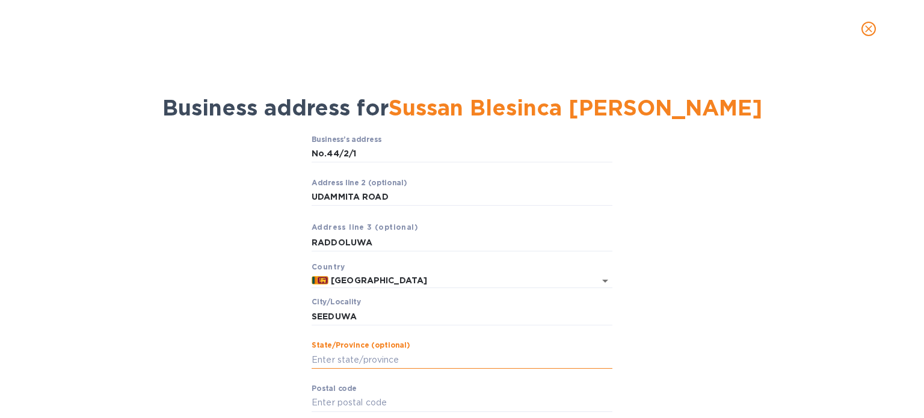
click at [387, 360] on input "Stаte/Province (optional)" at bounding box center [462, 360] width 301 height 18
click at [400, 358] on input "Stаte/Province (optional)" at bounding box center [462, 360] width 301 height 18
drag, startPoint x: 409, startPoint y: 357, endPoint x: 301, endPoint y: 354, distance: 107.7
click at [301, 354] on div "Business’s аddress No.44/2/1 ​ Аddress line 2 (optional) UDAMMITA ROAD ​ Аddres…" at bounding box center [462, 293] width 893 height 331
type input "[GEOGRAPHIC_DATA]"
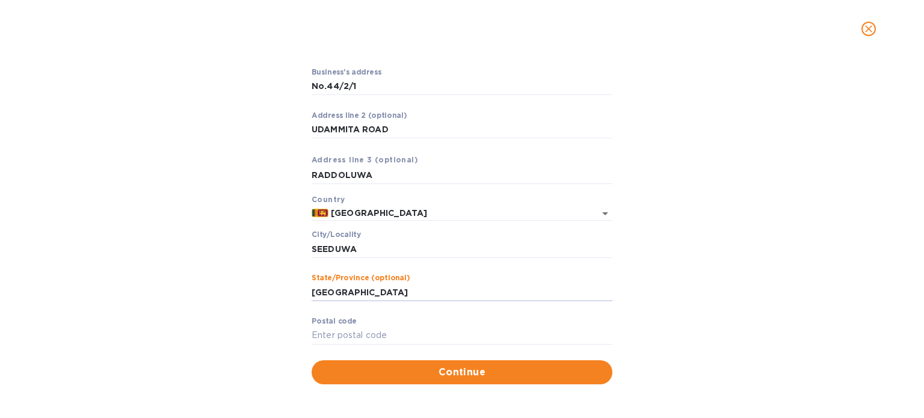
scroll to position [70, 0]
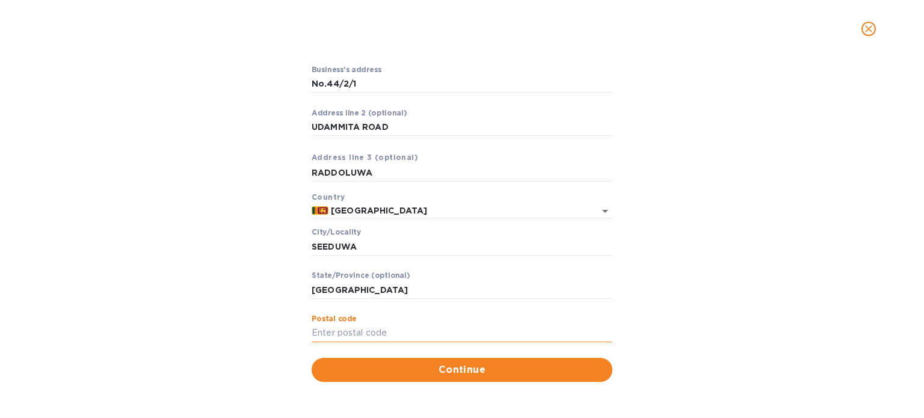
click at [355, 333] on input "Pоstal cоde" at bounding box center [462, 333] width 301 height 18
paste input "11410"
type input "11410"
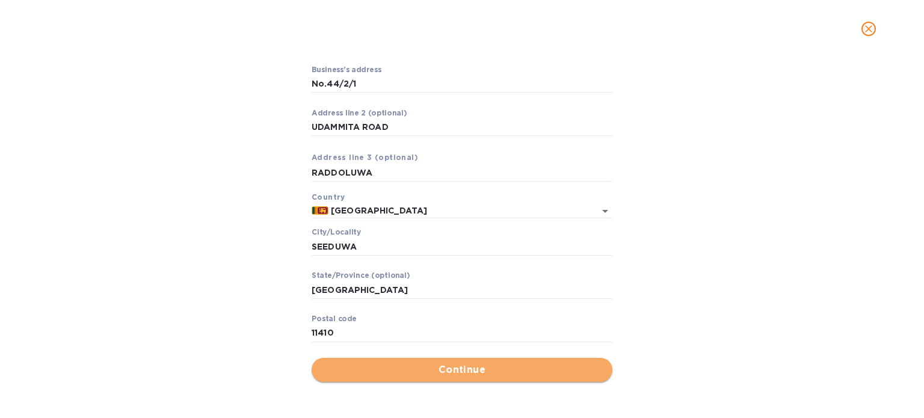
click at [474, 375] on span "Continue" at bounding box center [461, 370] width 281 height 14
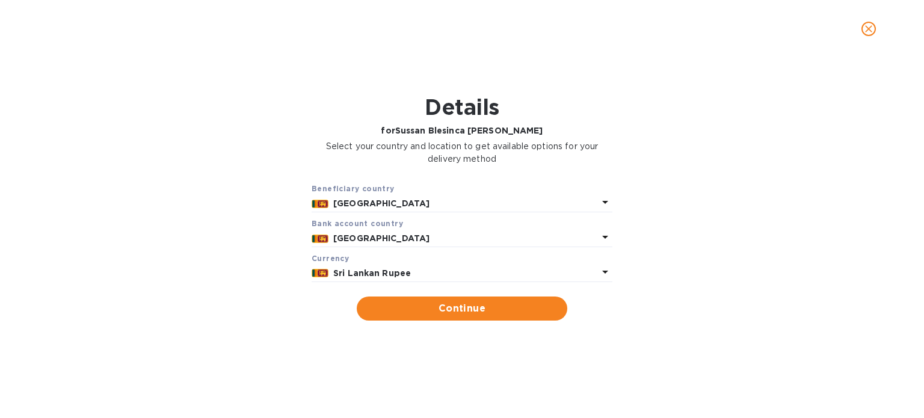
click at [470, 230] on div "[GEOGRAPHIC_DATA]" at bounding box center [465, 238] width 269 height 17
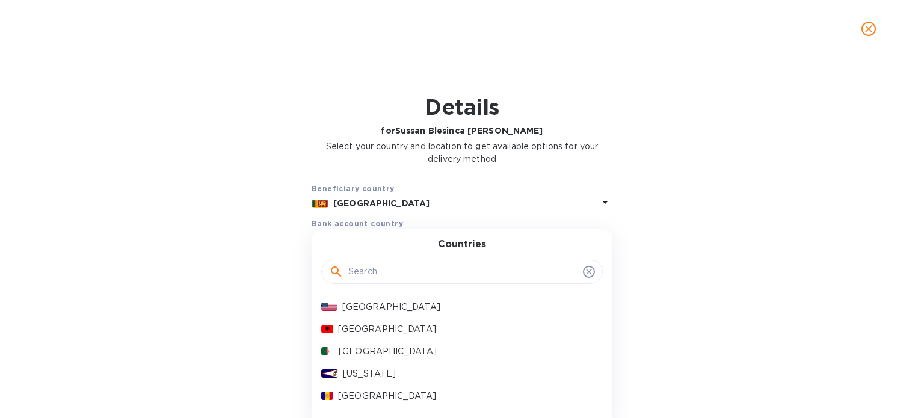
click at [470, 230] on div "Countries [GEOGRAPHIC_DATA] [GEOGRAPHIC_DATA] [GEOGRAPHIC_DATA] [US_STATE] [GEO…" at bounding box center [462, 329] width 301 height 201
click at [645, 226] on div "Beneficiary country [GEOGRAPHIC_DATA] Bank [GEOGRAPHIC_DATA] [GEOGRAPHIC_DATA] …" at bounding box center [462, 251] width 893 height 153
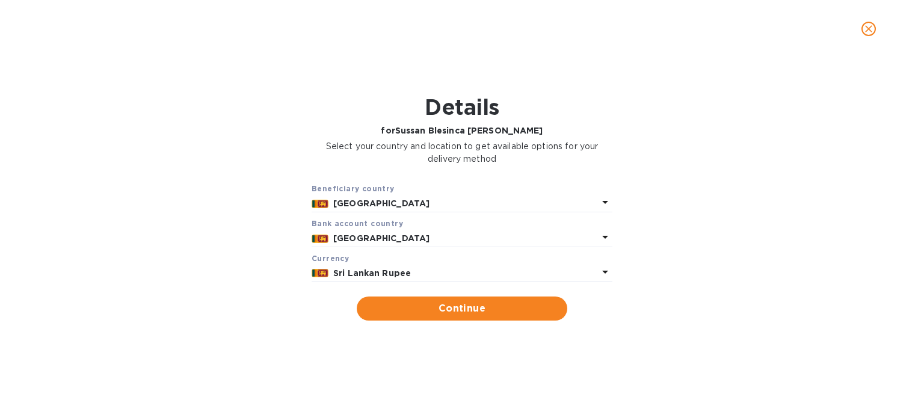
click at [512, 272] on p "Sri Lankan Rupee" at bounding box center [465, 273] width 265 height 13
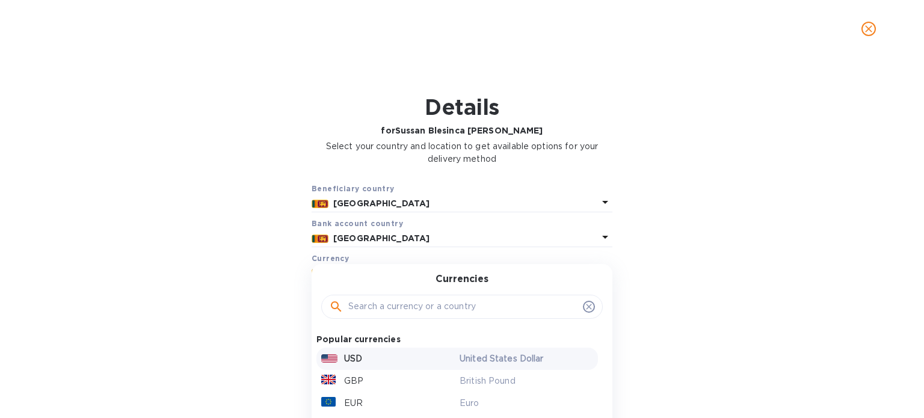
click at [472, 357] on p "United States Dollar" at bounding box center [526, 358] width 134 height 13
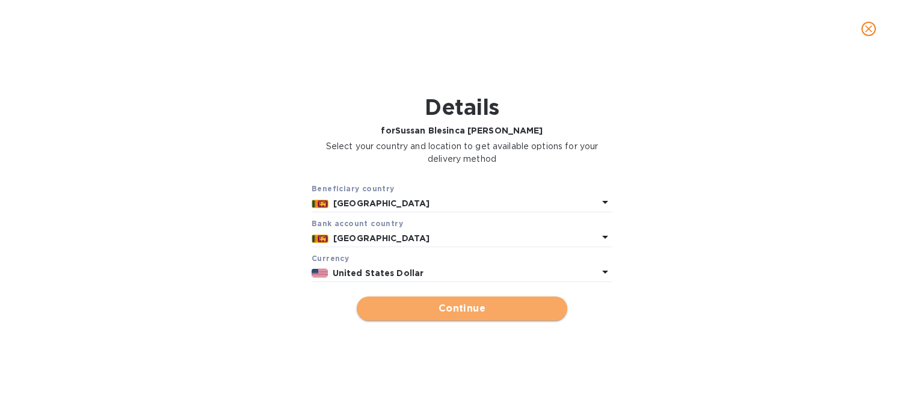
click at [464, 308] on span "Continue" at bounding box center [461, 308] width 191 height 14
type input "Sussan Blesinca [PERSON_NAME]"
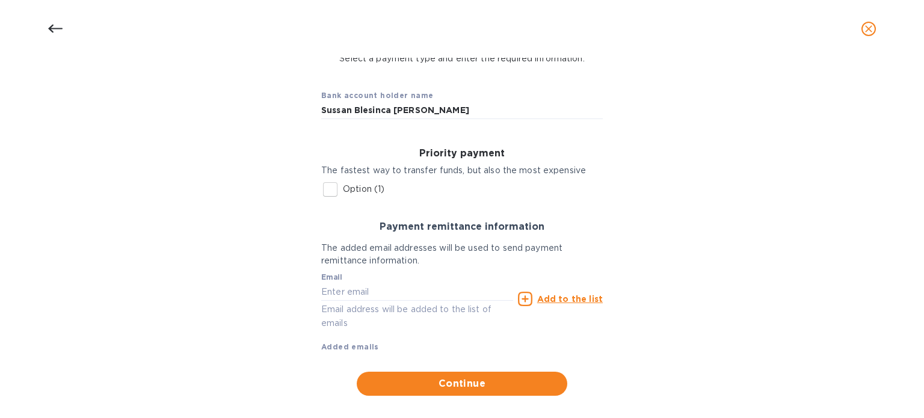
scroll to position [89, 0]
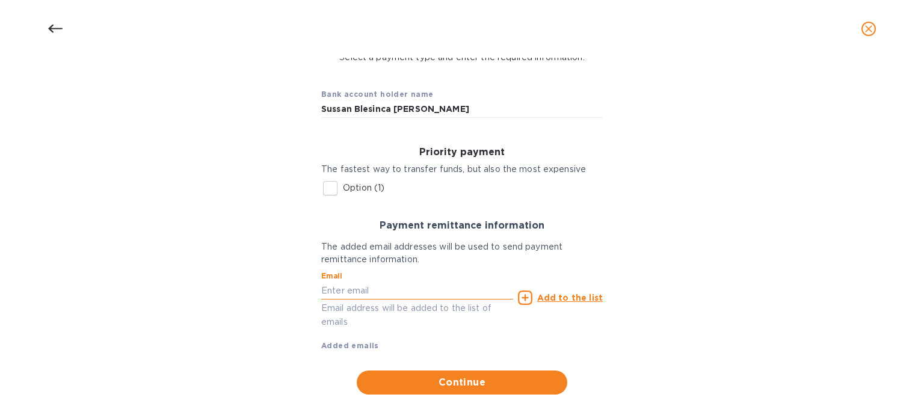
click at [387, 289] on input "text" at bounding box center [417, 290] width 192 height 18
paste input "[EMAIL_ADDRESS][DOMAIN_NAME]"
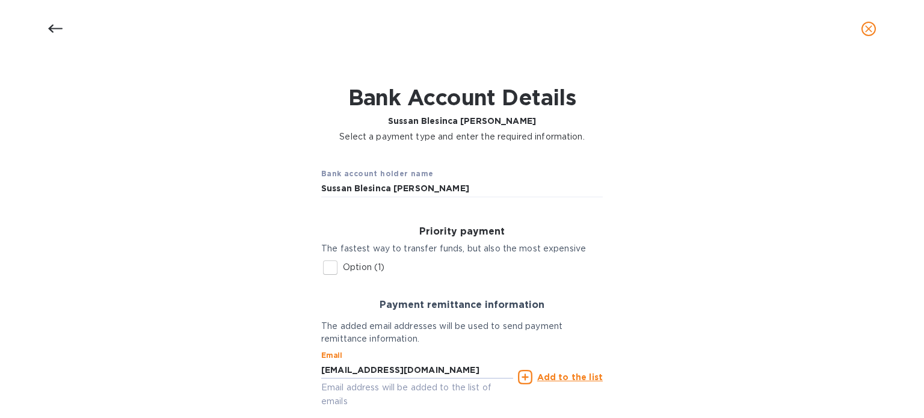
scroll to position [103, 0]
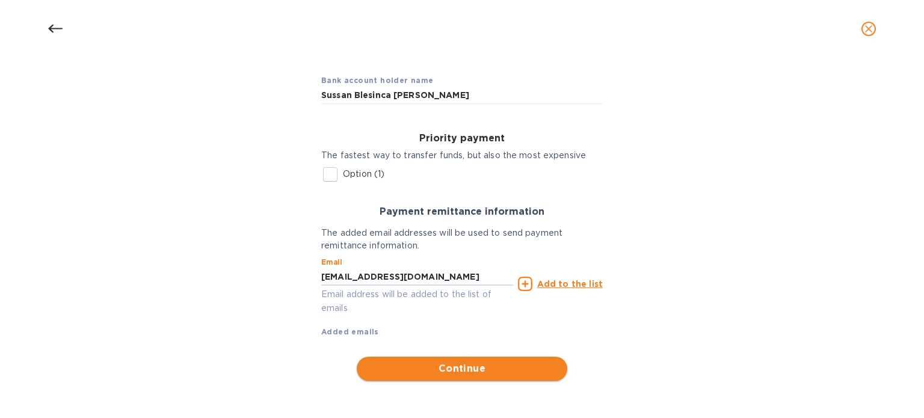
type input "[EMAIL_ADDRESS][DOMAIN_NAME]"
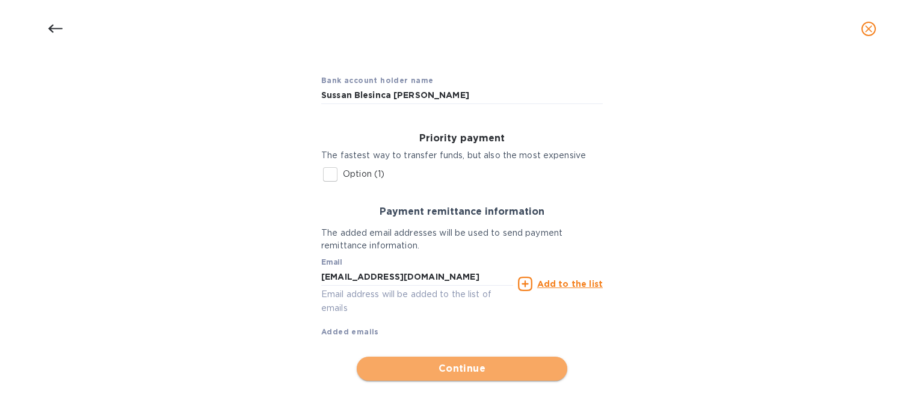
click at [455, 370] on span "Continue" at bounding box center [461, 368] width 191 height 14
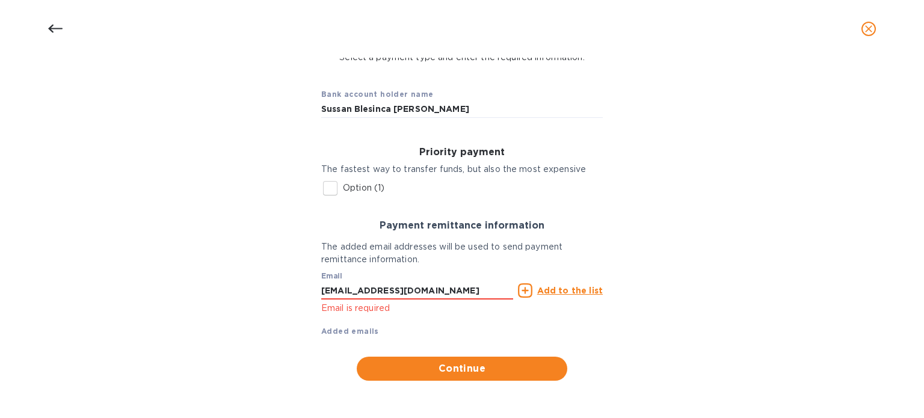
scroll to position [89, 0]
click at [559, 291] on u "Add to the list" at bounding box center [570, 291] width 66 height 10
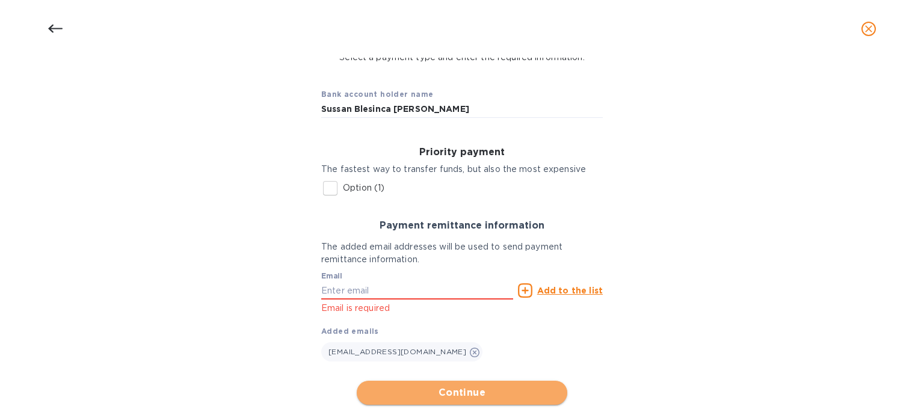
click at [454, 393] on span "Continue" at bounding box center [461, 393] width 191 height 14
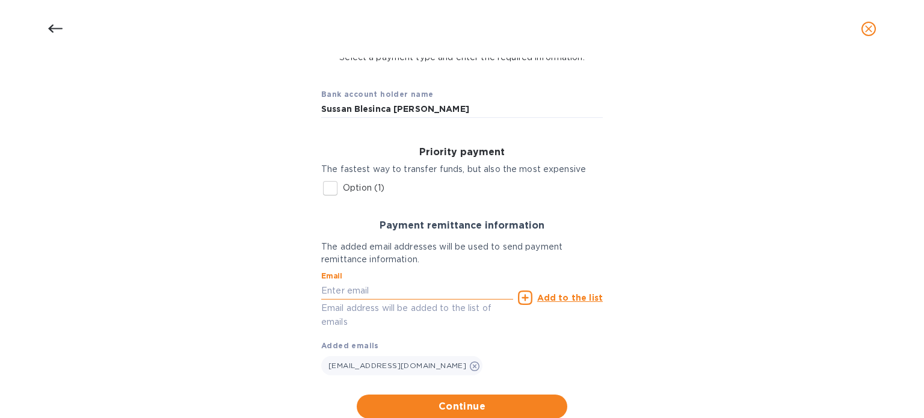
click at [409, 288] on input "text" at bounding box center [417, 290] width 192 height 18
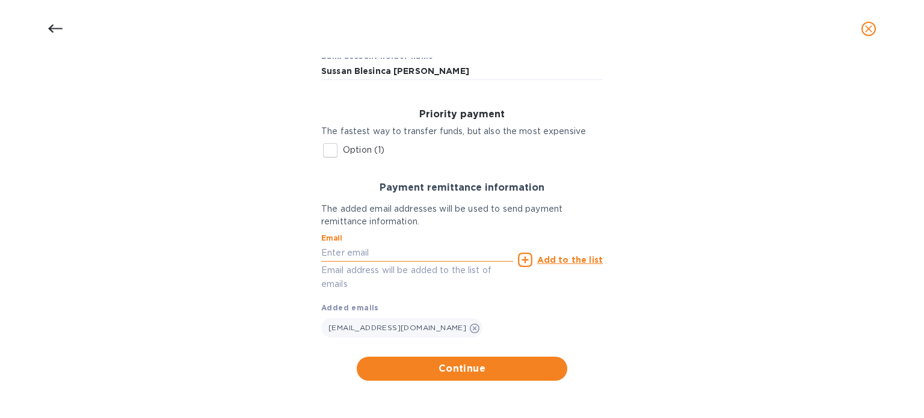
click at [407, 252] on input "text" at bounding box center [417, 253] width 192 height 18
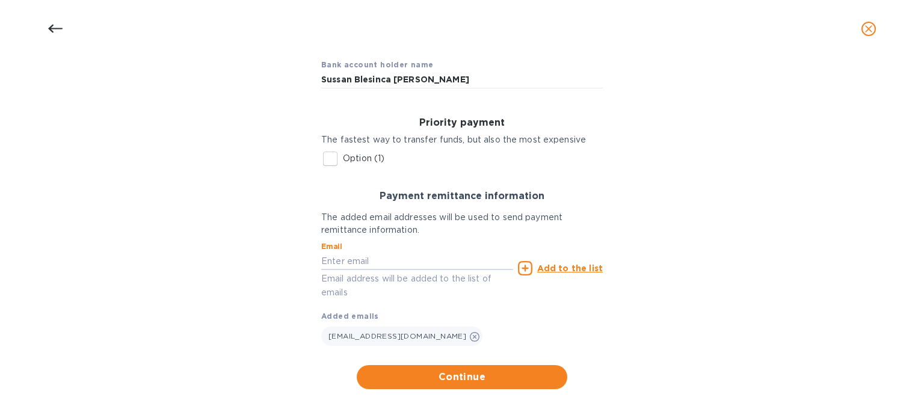
scroll to position [120, 0]
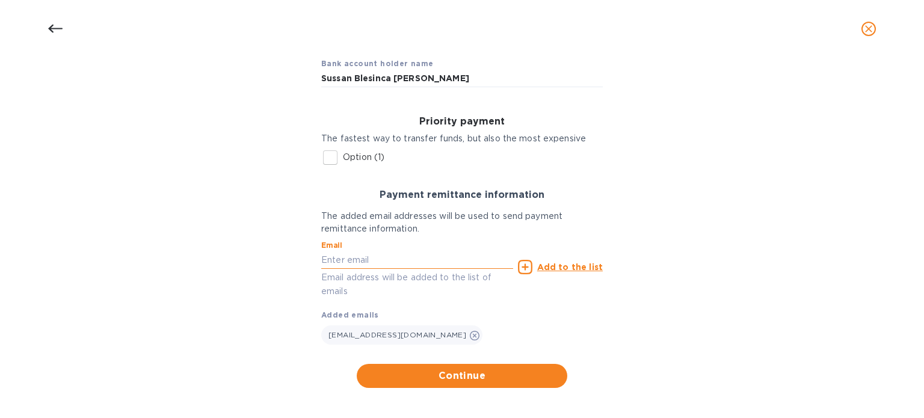
click at [342, 259] on input "text" at bounding box center [417, 260] width 192 height 18
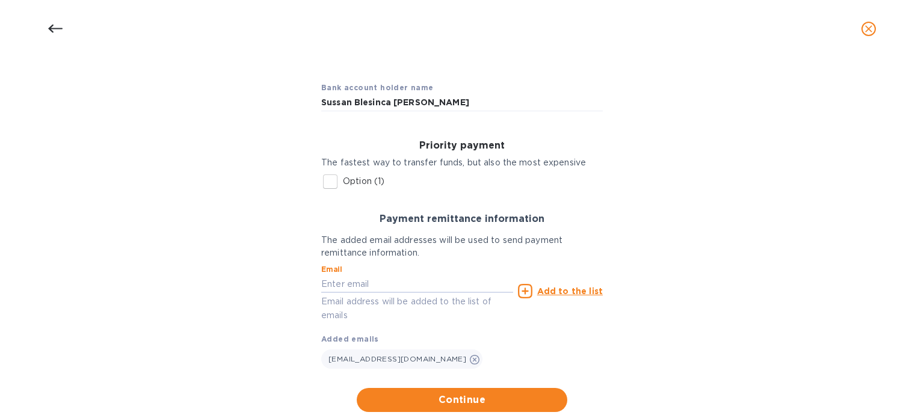
scroll to position [128, 0]
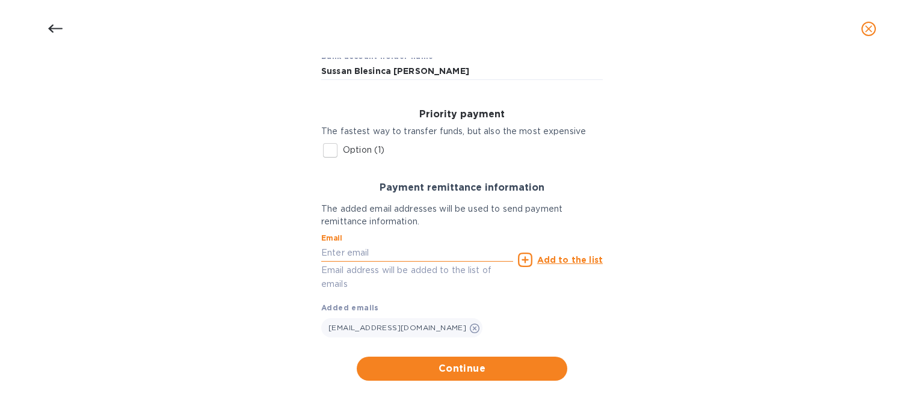
click at [450, 244] on input "text" at bounding box center [417, 253] width 192 height 18
paste input "[EMAIL_ADDRESS][DOMAIN_NAME]"
type input "[EMAIL_ADDRESS][DOMAIN_NAME]"
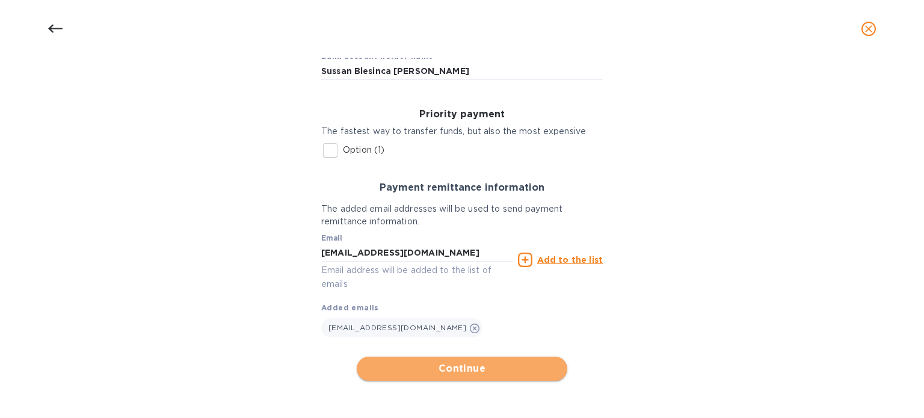
click at [469, 372] on span "Continue" at bounding box center [461, 368] width 191 height 14
click at [462, 367] on span "Continue" at bounding box center [461, 368] width 191 height 14
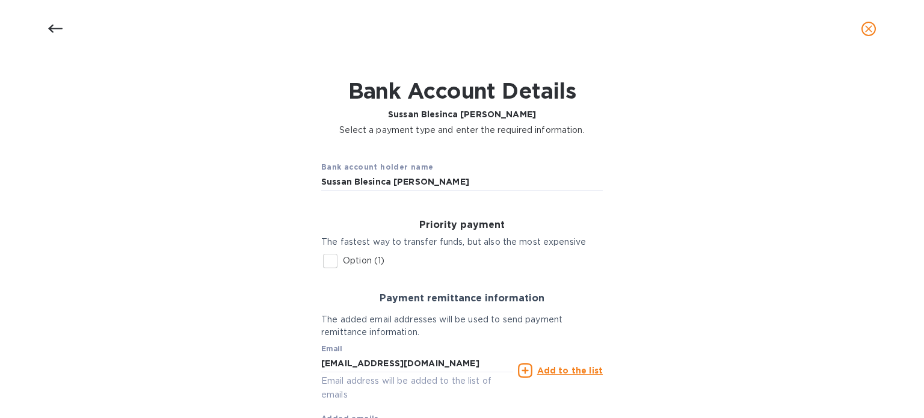
scroll to position [104, 0]
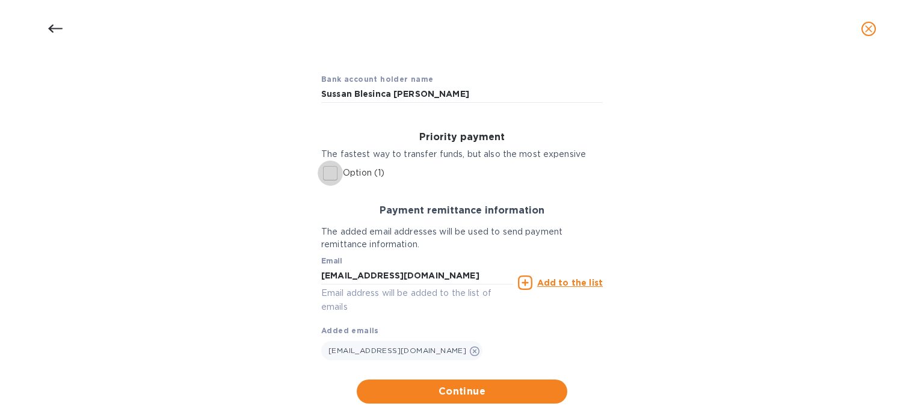
click at [327, 173] on input "Option (1)" at bounding box center [330, 173] width 25 height 25
checkbox input "true"
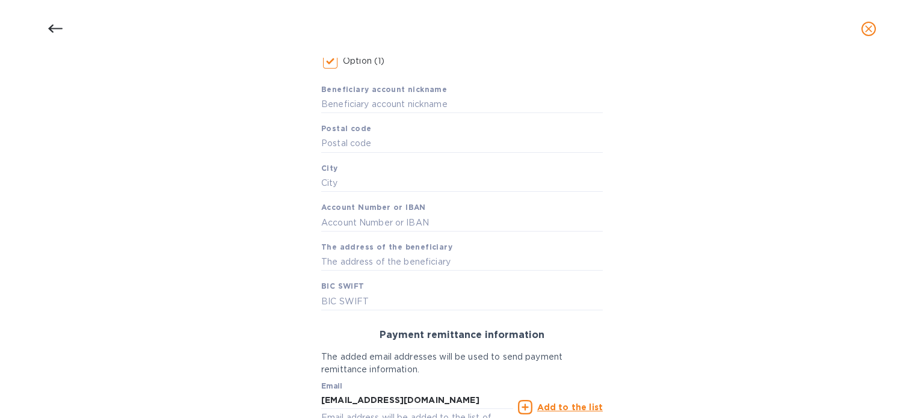
scroll to position [217, 0]
click at [457, 105] on input "text" at bounding box center [461, 104] width 281 height 18
paste input "Sussan Blesinca [PERSON_NAME]"
type input "Sussan Blesinca [PERSON_NAME]"
click at [389, 143] on input "text" at bounding box center [461, 143] width 281 height 18
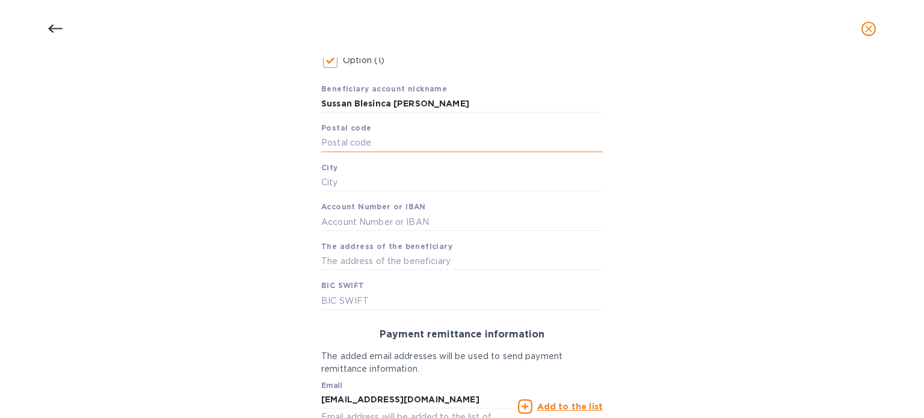
paste input "11410"
type input "11410"
click at [388, 180] on input "text" at bounding box center [461, 183] width 281 height 18
paste input "Seeduwa"
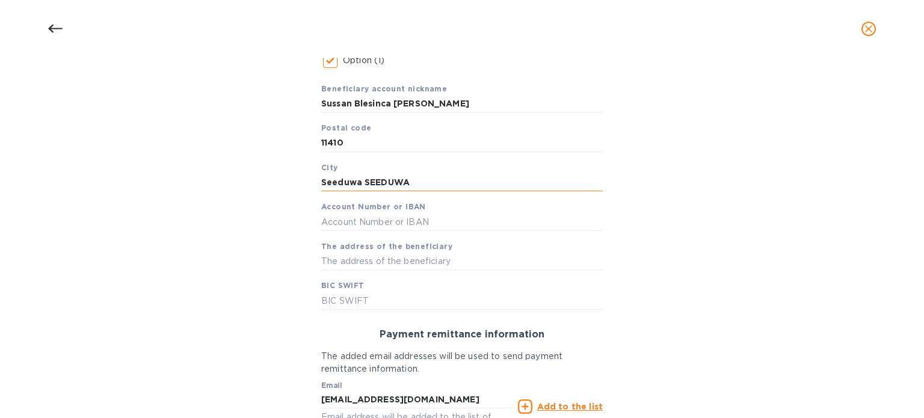
click at [361, 179] on input "Seeduwa SEEDUWA" at bounding box center [461, 183] width 281 height 18
type input "SEEDUWA"
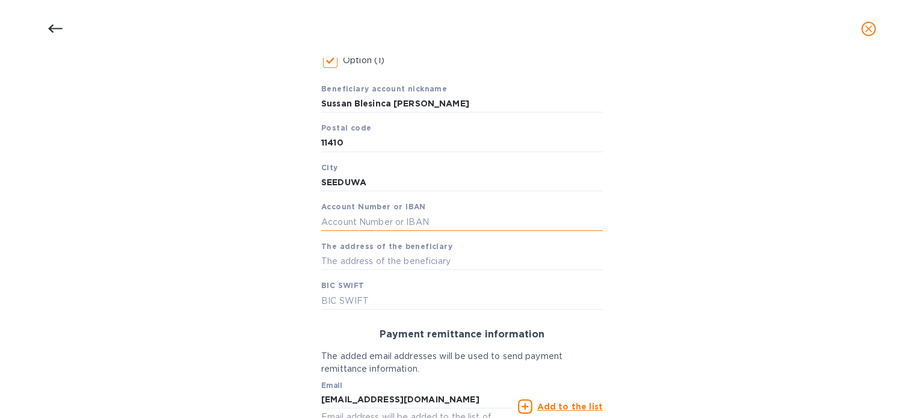
click at [375, 223] on input "text" at bounding box center [461, 222] width 281 height 18
paste input "5000619849"
type input "5000619849"
click at [448, 259] on input "text" at bounding box center [461, 262] width 281 height 18
paste input "[STREET_ADDRESS]"
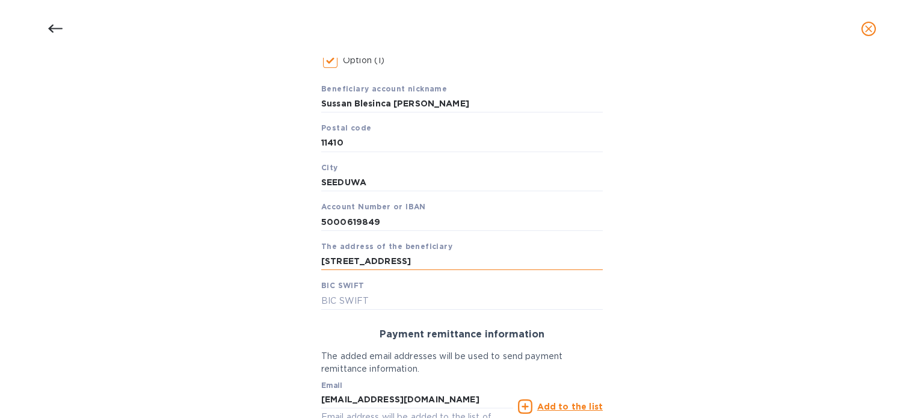
click at [437, 258] on input "[STREET_ADDRESS]" at bounding box center [461, 262] width 281 height 18
click at [443, 259] on input "[STREET_ADDRESS]" at bounding box center [461, 262] width 281 height 18
click at [505, 262] on input "[STREET_ADDRESS]" at bounding box center [461, 262] width 281 height 18
click at [509, 259] on input "[STREET_ADDRESS][PERSON_NAME]" at bounding box center [461, 262] width 281 height 18
click at [564, 259] on input "[STREET_ADDRESS]" at bounding box center [461, 262] width 281 height 18
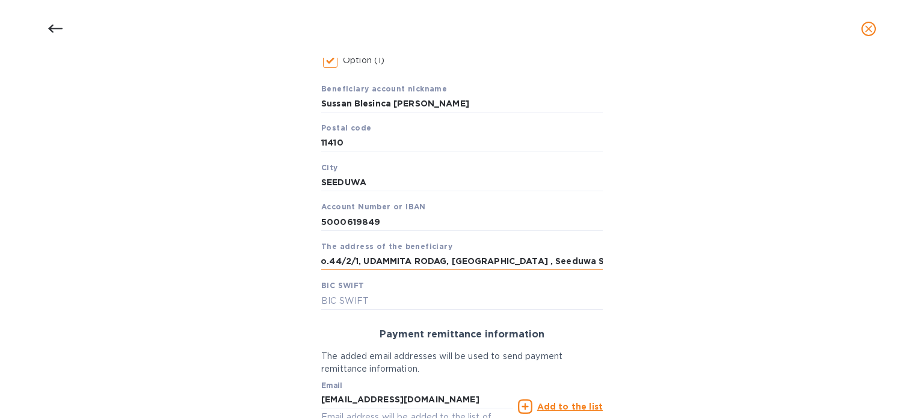
scroll to position [0, 13]
click at [555, 257] on input "No.44/2/1, UDAMMITA RODAG, [GEOGRAPHIC_DATA] , Seeduwa SEEDUWA 11410" at bounding box center [461, 262] width 281 height 18
type input "[STREET_ADDRESS]"
click at [397, 301] on input "text" at bounding box center [461, 301] width 281 height 18
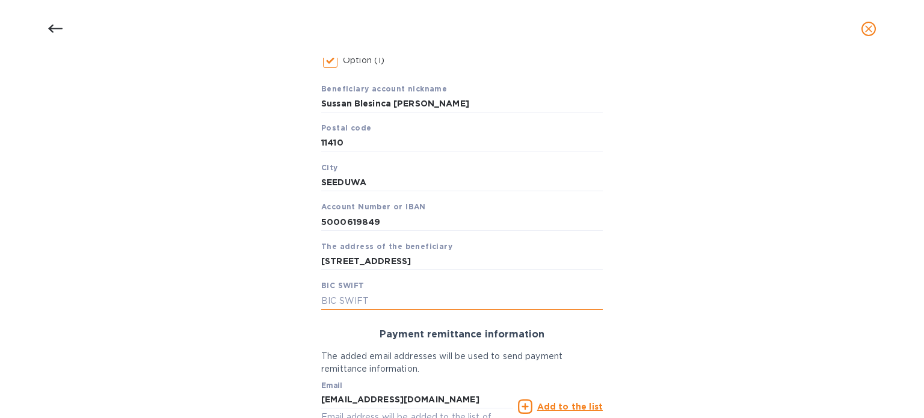
paste input "[SWIFT_CODE]"
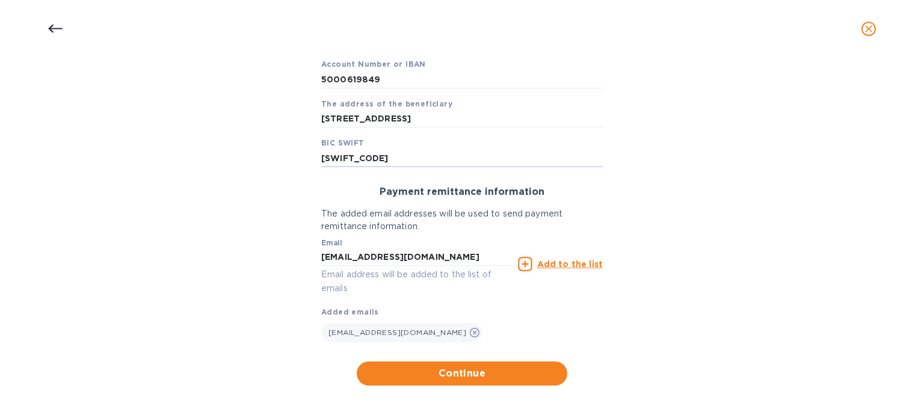
scroll to position [364, 0]
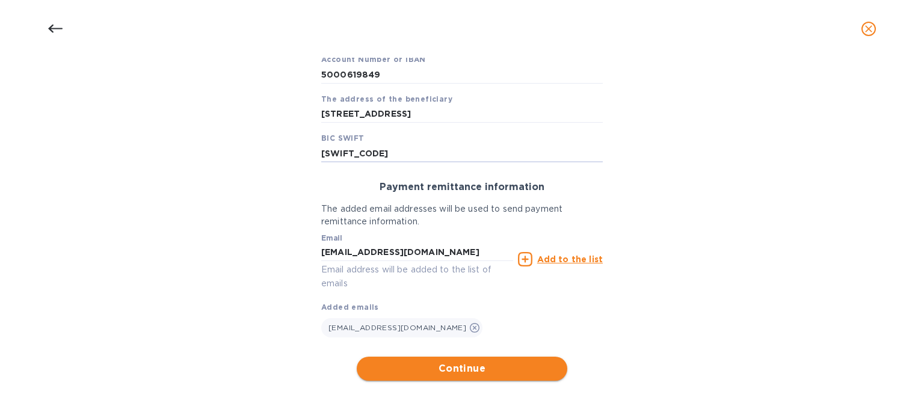
type input "[SWIFT_CODE]"
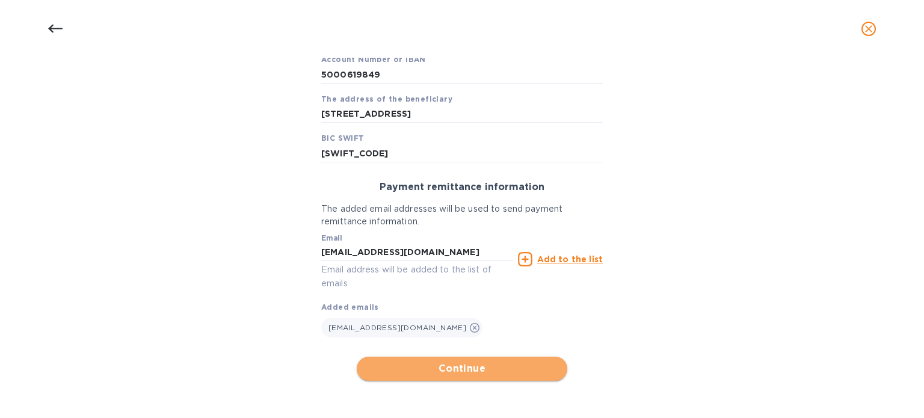
click at [487, 370] on span "Continue" at bounding box center [461, 368] width 191 height 14
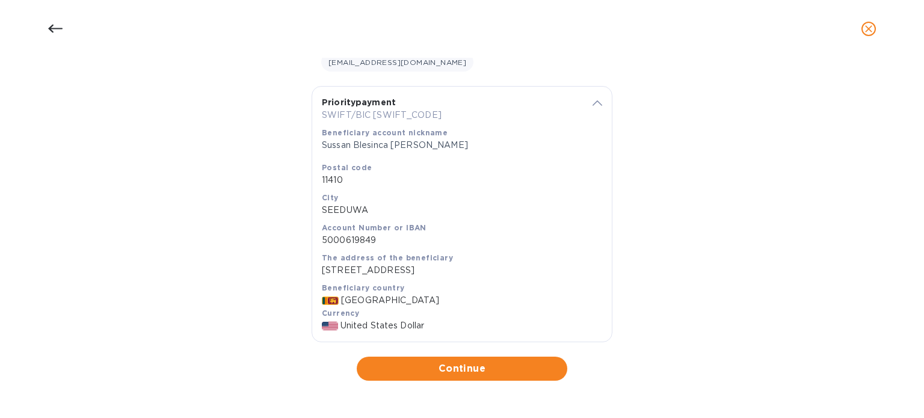
scroll to position [222, 0]
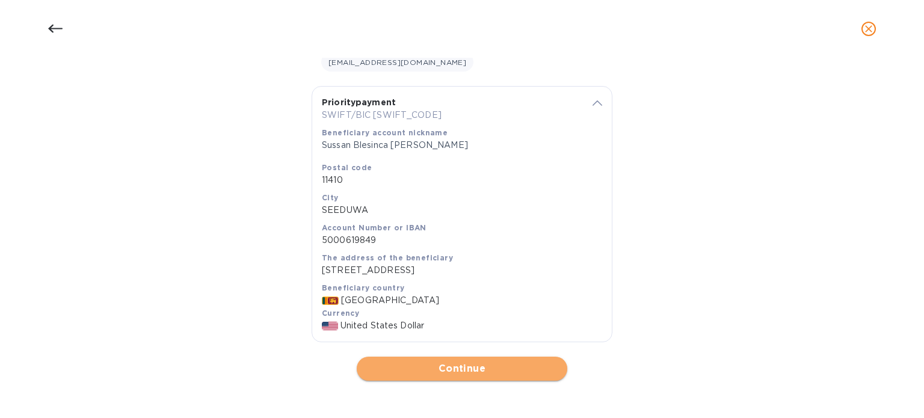
click at [467, 366] on span "Continue" at bounding box center [461, 368] width 191 height 14
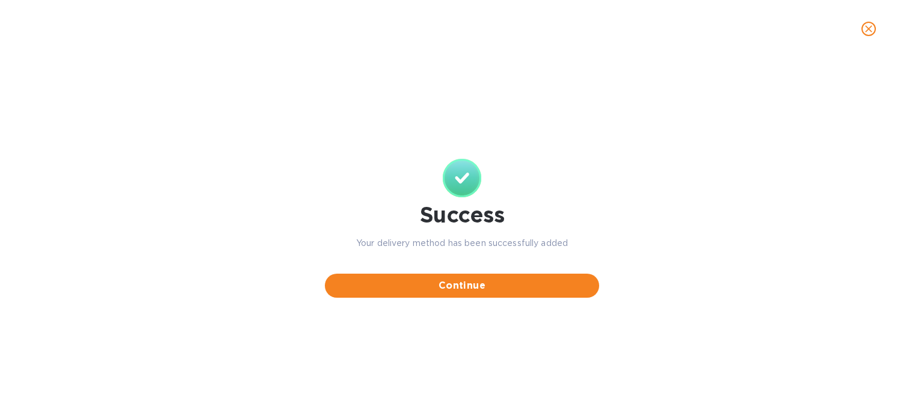
scroll to position [0, 0]
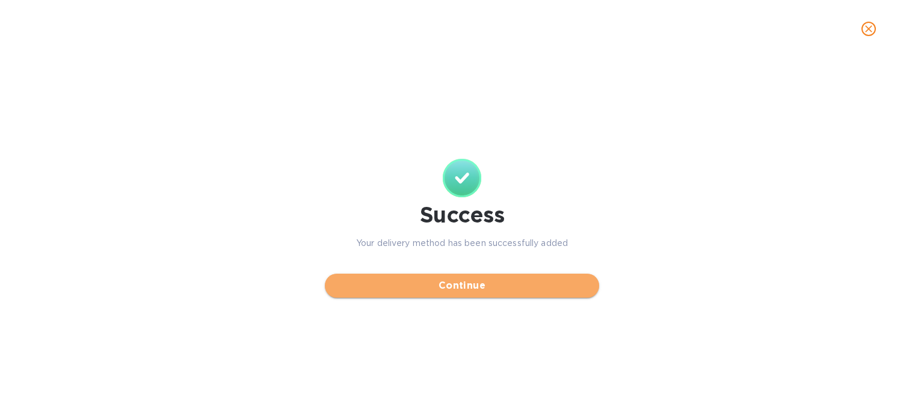
click at [471, 283] on span "Continue" at bounding box center [461, 285] width 255 height 14
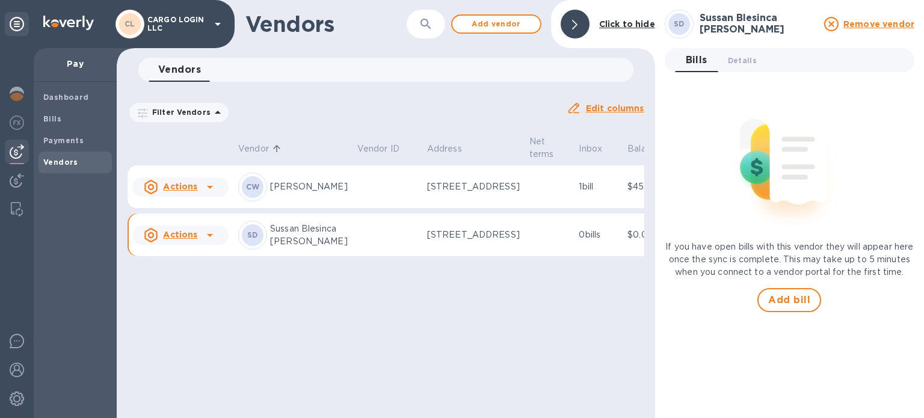
click at [524, 201] on td at bounding box center [549, 186] width 50 height 43
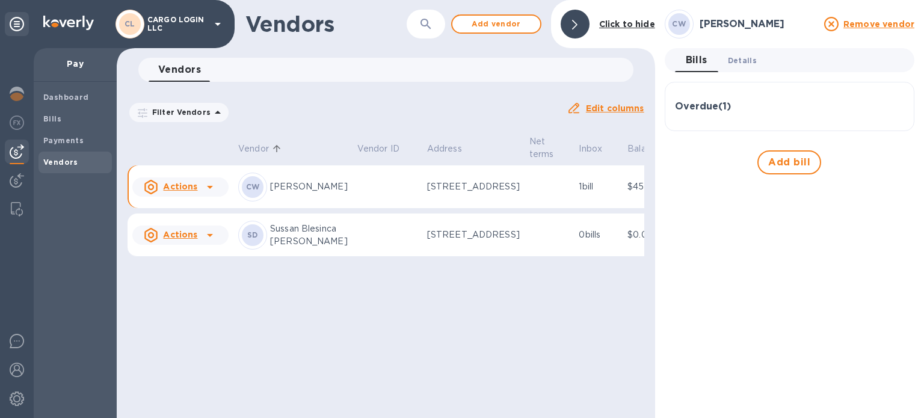
click at [734, 55] on span "Details 0" at bounding box center [742, 60] width 29 height 13
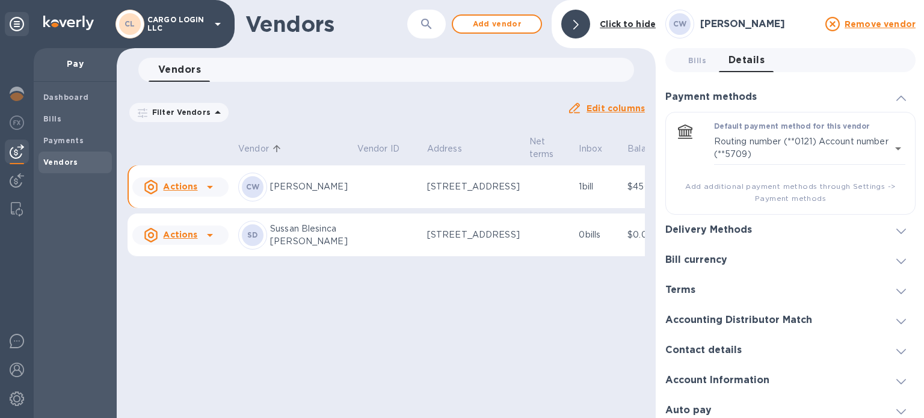
click at [796, 230] on div "Delivery Methods" at bounding box center [790, 230] width 250 height 30
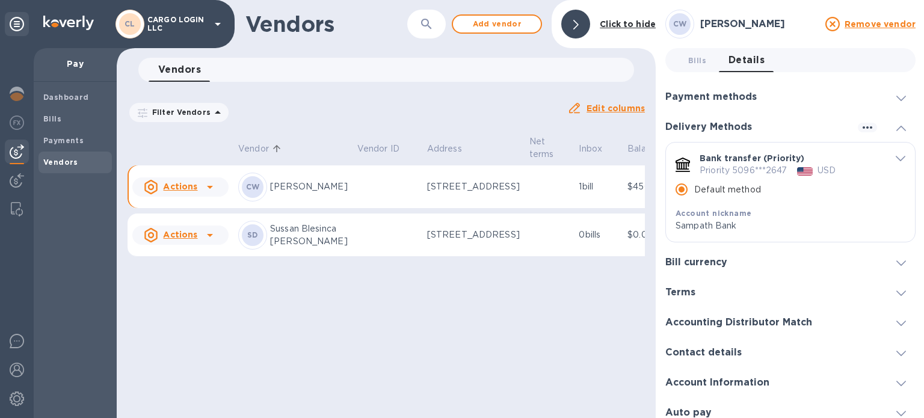
click at [763, 266] on div "Bill currency" at bounding box center [790, 262] width 250 height 30
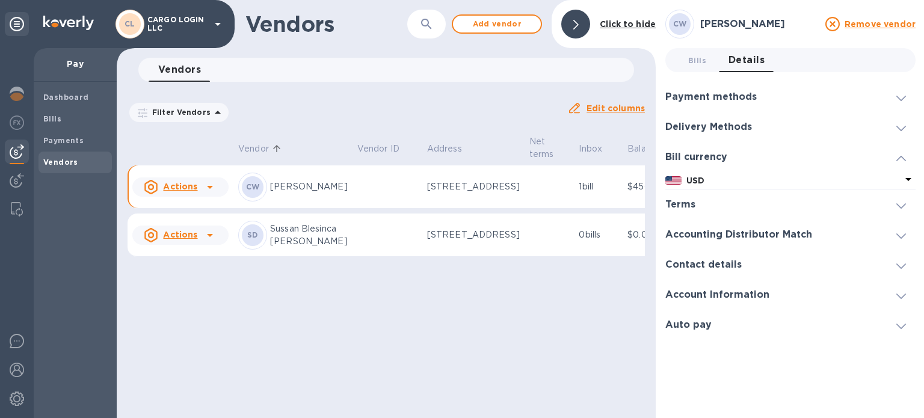
click at [772, 209] on div "Terms" at bounding box center [790, 204] width 250 height 30
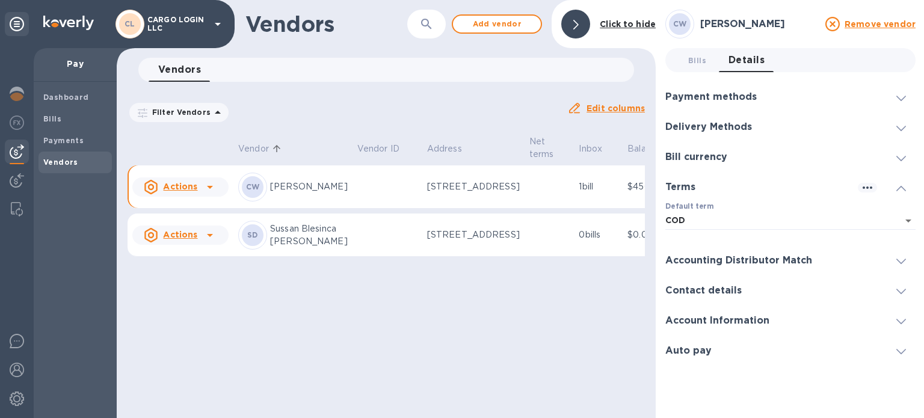
click at [763, 257] on h3 "Accounting Distributor Match" at bounding box center [738, 260] width 147 height 11
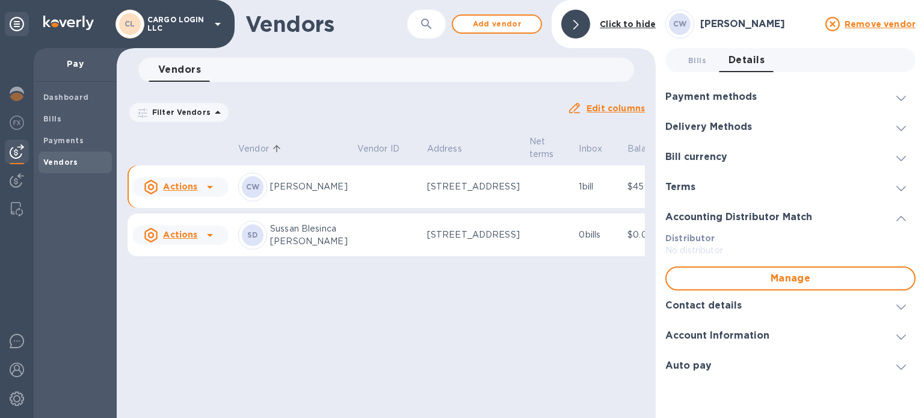
click at [741, 300] on div "Contact details" at bounding box center [708, 305] width 86 height 11
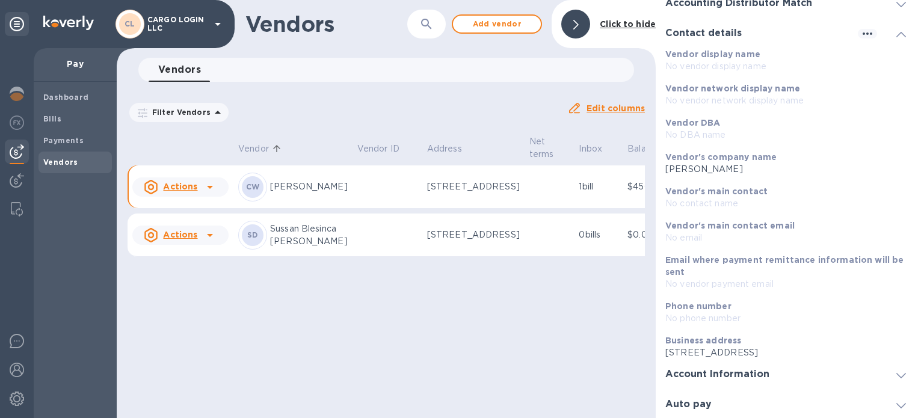
scroll to position [215, 0]
click at [767, 375] on div "Account Information" at bounding box center [722, 373] width 114 height 11
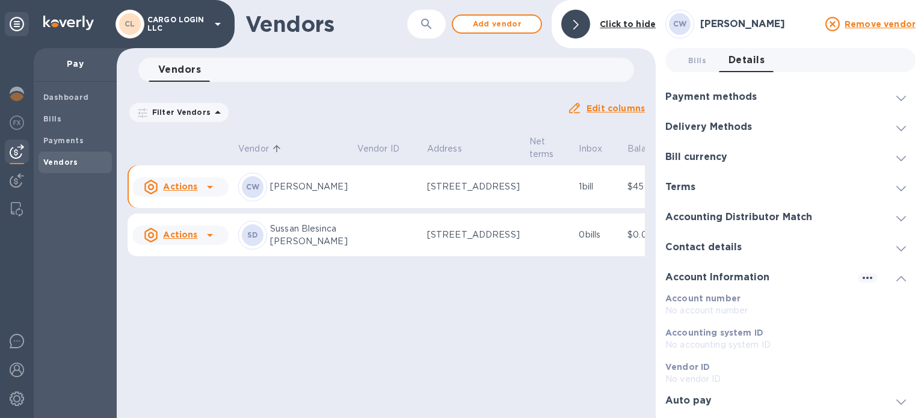
click at [752, 399] on div "Auto pay" at bounding box center [790, 401] width 250 height 30
click at [736, 244] on h3 "Contact details" at bounding box center [703, 247] width 76 height 11
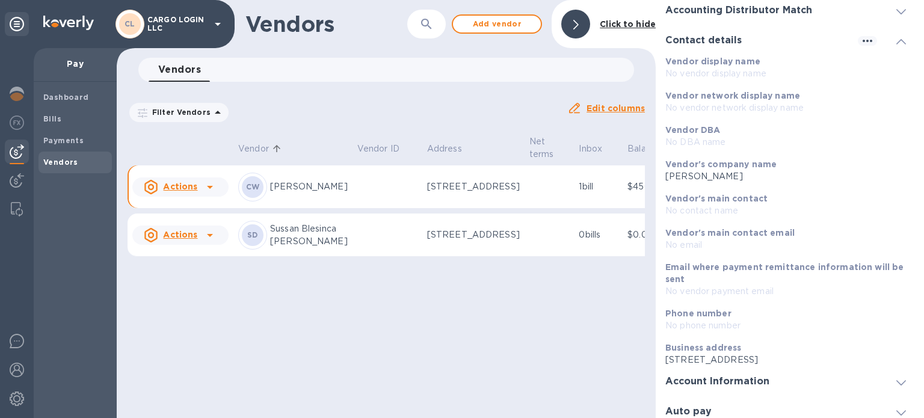
scroll to position [215, 0]
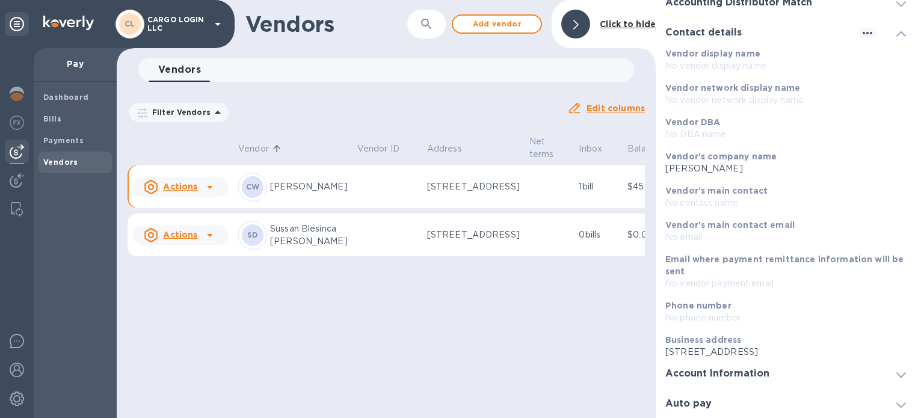
click at [735, 372] on h3 "Account Information" at bounding box center [717, 373] width 104 height 11
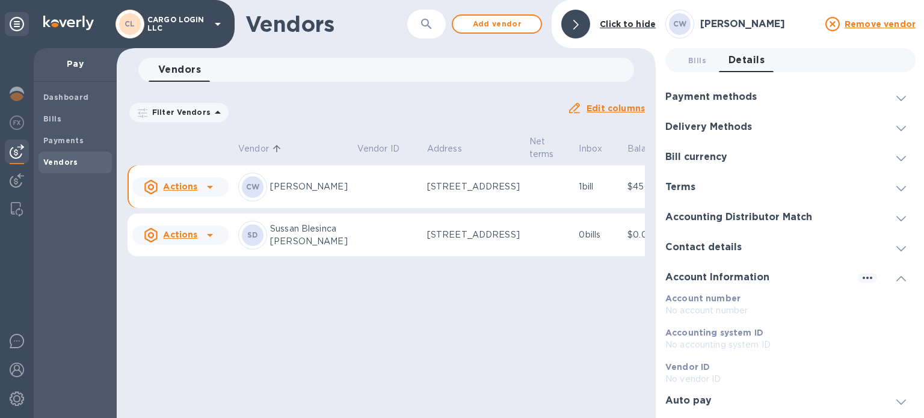
click at [479, 363] on div "Vendors ​ Add vendor Click to hide Vendors 0 Filter Vendors Auto pay: All Edit …" at bounding box center [386, 209] width 539 height 418
click at [498, 23] on span "Add vendor" at bounding box center [496, 24] width 69 height 14
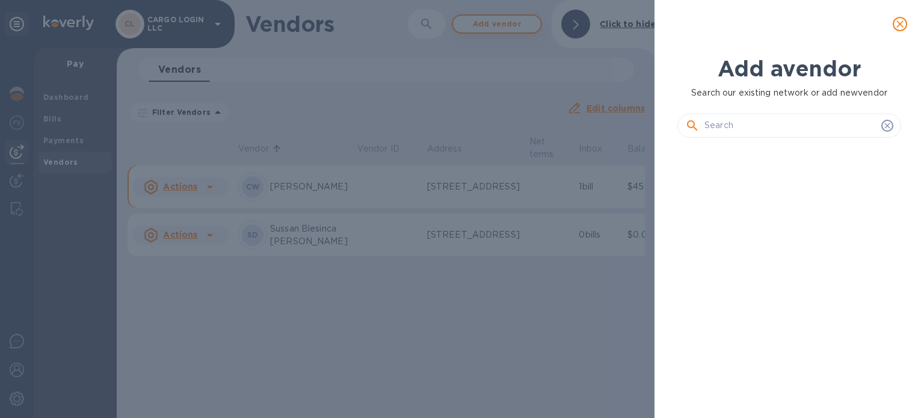
scroll to position [230, 229]
